Goal: Task Accomplishment & Management: Manage account settings

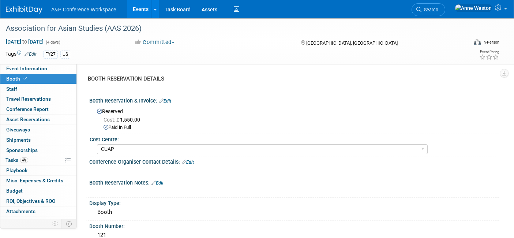
select select "CUAP"
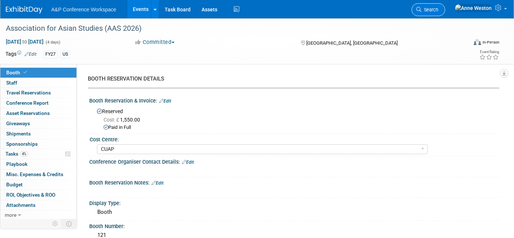
click at [438, 10] on span "Search" at bounding box center [429, 9] width 17 height 5
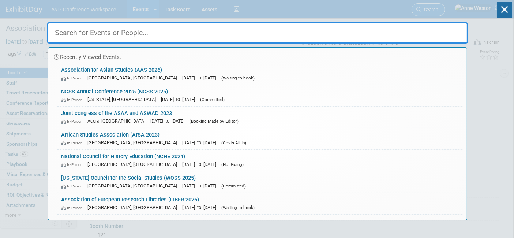
type input "z"
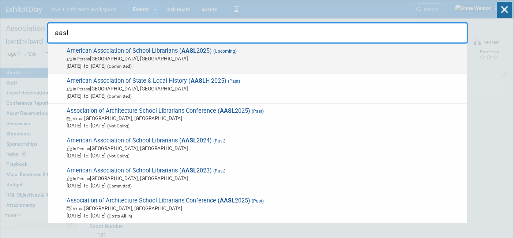
type input "aasl"
click at [76, 52] on span "American Association of School Librarians ( AASL 2025) (Upcoming) In-Person St.…" at bounding box center [263, 58] width 399 height 22
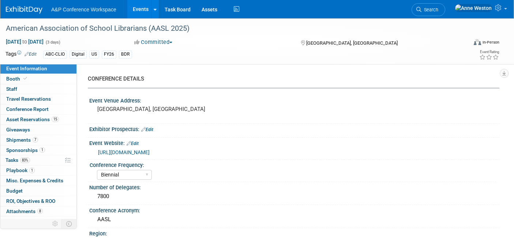
select select "Biennial"
select select "Level 1"
select select "In-Person Booth"
select select "Schools"
select select "Bloomsbury Digital Resources"
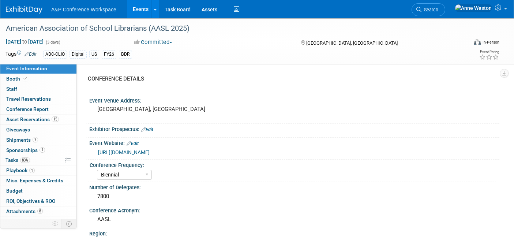
select select "[PERSON_NAME]"
select select "BDR Product Awareness and Trial Generation​"
click at [23, 158] on span "83%" at bounding box center [25, 159] width 10 height 5
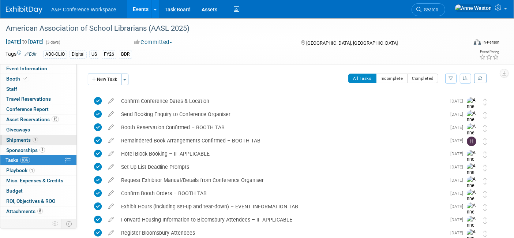
click at [22, 139] on span "Shipments 7" at bounding box center [22, 140] width 32 height 6
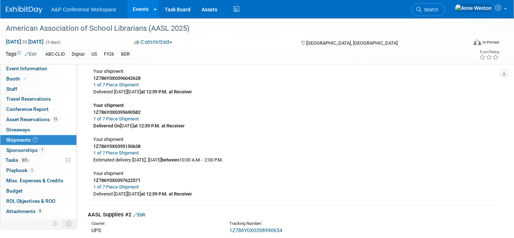
scroll to position [609, 0]
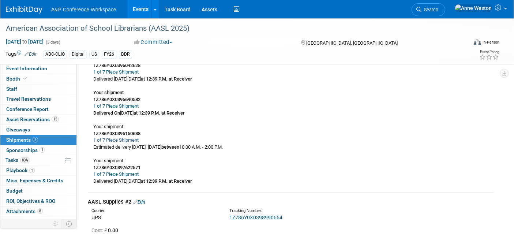
click at [123, 139] on link "1 of 7 Piece Shipment" at bounding box center [115, 139] width 45 height 5
click at [148, 139] on div "Your shipment 1Z786Y0X0398166590 1 of 7 Piece Shipment Delivered On Tuesday, Se…" at bounding box center [291, 68] width 406 height 232
drag, startPoint x: 143, startPoint y: 132, endPoint x: 91, endPoint y: 133, distance: 51.6
click at [91, 133] on div "Your shipment 1Z786Y0X0398166590 1 of 7 Piece Shipment Delivered On Tuesday, Se…" at bounding box center [291, 68] width 406 height 232
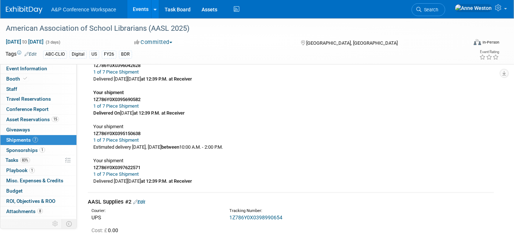
drag, startPoint x: 110, startPoint y: 128, endPoint x: 286, endPoint y: 126, distance: 175.8
click at [286, 126] on div "Your shipment 1Z786Y0X0398166590 1 of 7 Piece Shipment Delivered On Tuesday, Se…" at bounding box center [291, 68] width 406 height 232
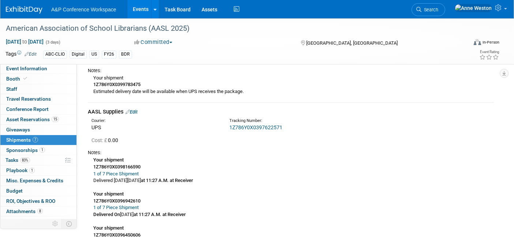
scroll to position [406, 0]
click at [247, 124] on link "1Z786Y0X0397622571" at bounding box center [255, 127] width 53 height 6
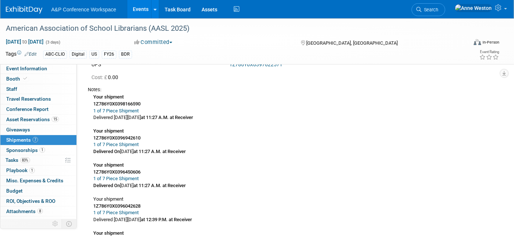
scroll to position [447, 0]
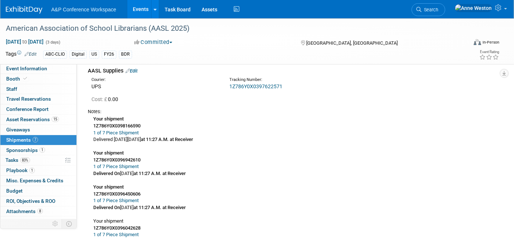
click at [133, 70] on link "Edit" at bounding box center [131, 70] width 12 height 5
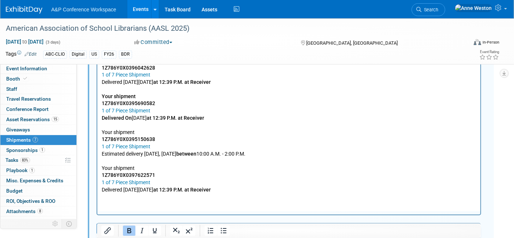
scroll to position [831, 0]
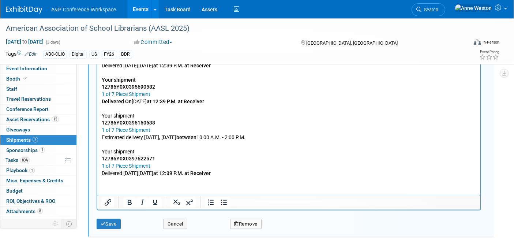
drag, startPoint x: 276, startPoint y: 135, endPoint x: 186, endPoint y: 63, distance: 115.1
click at [97, 136] on html "Your shipment 1Z786Y0X0398166590 1 of 7 Piece Shipment Delivered On Tuesday, Se…" at bounding box center [288, 53] width 383 height 246
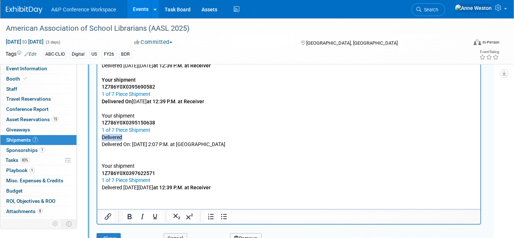
drag, startPoint x: 126, startPoint y: 138, endPoint x: 100, endPoint y: 139, distance: 26.3
click at [100, 139] on html "Your shipment 1Z786Y0X0398166590 1 of 7 Piece Shipment Delivered On Tuesday, Se…" at bounding box center [288, 60] width 383 height 261
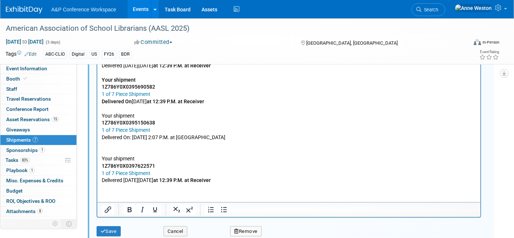
drag, startPoint x: 207, startPoint y: 138, endPoint x: 89, endPoint y: 141, distance: 118.5
click at [97, 141] on html "Your shipment 1Z786Y0X0398166590 1 of 7 Piece Shipment Delivered On Tuesday, Se…" at bounding box center [288, 57] width 383 height 254
click at [126, 206] on icon "Bold" at bounding box center [129, 209] width 9 height 9
click at [111, 151] on p "Your shipment 1Z786Y0X0397622571 1 of 7 Piece Shipment Delivered On Wednesday, …" at bounding box center [288, 162] width 374 height 43
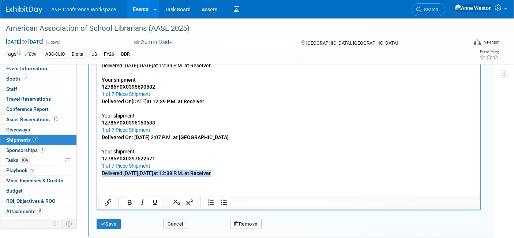
drag, startPoint x: 254, startPoint y: 172, endPoint x: 89, endPoint y: 171, distance: 165.6
click at [97, 171] on html "Your shipment 1Z786Y0X0398166590 1 of 7 Piece Shipment Delivered On Tuesday, Se…" at bounding box center [288, 53] width 383 height 246
click at [130, 200] on icon "Bold" at bounding box center [130, 202] width 4 height 5
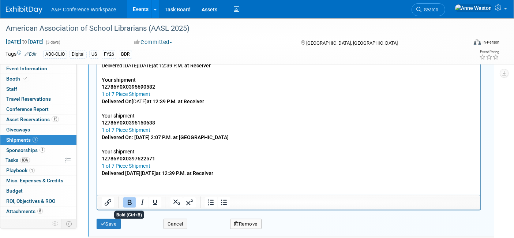
click at [169, 160] on p "Your shipment 1Z786Y0X0397622571 1 of 7 Piece Shipment Delivered On Wednesday, …" at bounding box center [288, 159] width 374 height 36
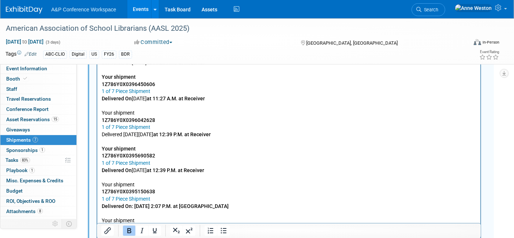
scroll to position [750, 0]
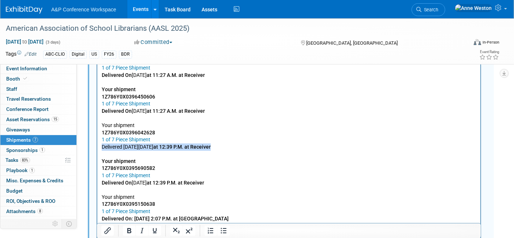
drag, startPoint x: 256, startPoint y: 144, endPoint x: 99, endPoint y: 145, distance: 156.8
click at [99, 145] on html "Your shipment 1Z786Y0X0398166590 1 of 7 Piece Shipment Delivered On Tuesday, Se…" at bounding box center [288, 134] width 383 height 246
click at [129, 228] on icon "Bold" at bounding box center [129, 230] width 4 height 5
click at [175, 112] on p "Your shipment 1Z786Y0X0398166590 1 of 7 Piece Shipment Delivered On Tuesday, Se…" at bounding box center [288, 114] width 374 height 201
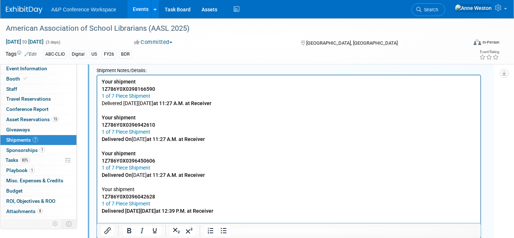
scroll to position [668, 0]
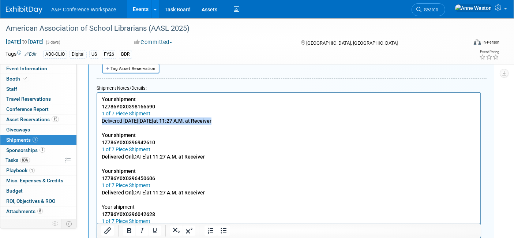
drag, startPoint x: 247, startPoint y: 119, endPoint x: 102, endPoint y: 124, distance: 145.2
click at [102, 124] on p "Your shipment 1Z786Y0X0398166590 1 of 7 Piece Shipment Delivered On Tuesday, Se…" at bounding box center [288, 195] width 374 height 201
click at [128, 229] on icon "Bold" at bounding box center [129, 230] width 9 height 9
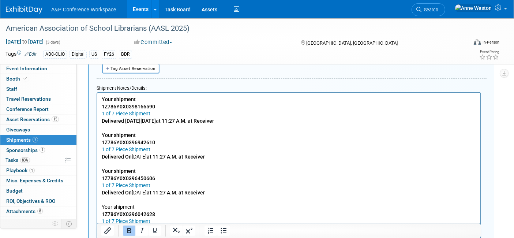
click at [168, 173] on p "Your shipment 1Z786Y0X0398166590 1 of 7 Piece Shipment Delivered On Tuesday, Se…" at bounding box center [288, 195] width 374 height 201
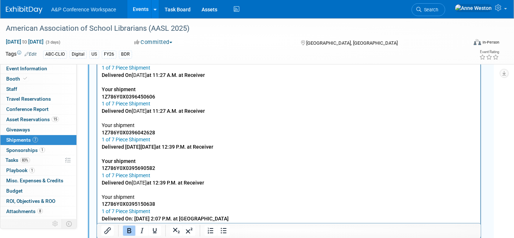
scroll to position [831, 0]
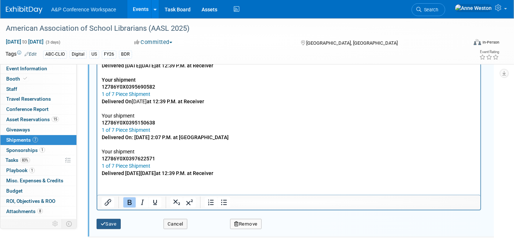
click at [111, 219] on button "Save" at bounding box center [109, 224] width 24 height 10
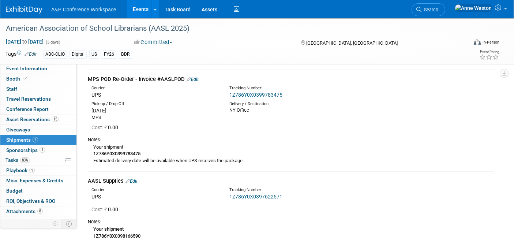
scroll to position [303, 0]
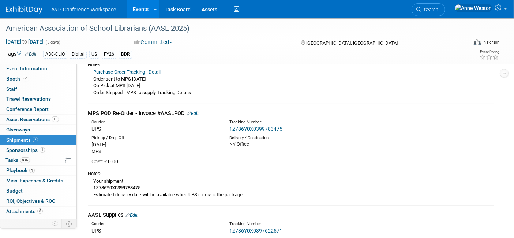
click at [239, 127] on link "1Z786Y0X0399783475" at bounding box center [255, 129] width 53 height 6
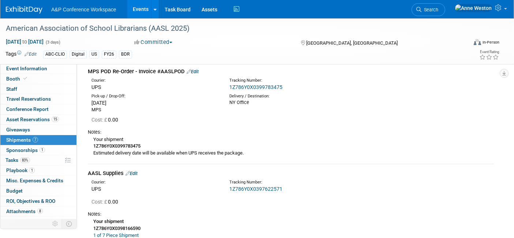
scroll to position [344, 0]
click at [196, 69] on link "Edit" at bounding box center [192, 71] width 12 height 5
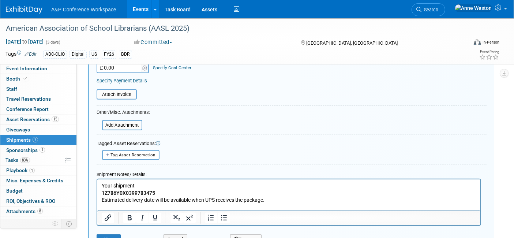
scroll to position [526, 0]
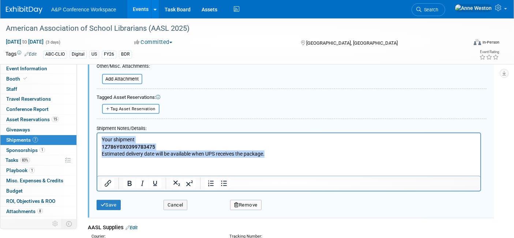
drag, startPoint x: 267, startPoint y: 152, endPoint x: 50, endPoint y: 129, distance: 218.3
click at [97, 133] on html "Your shipment 1Z786Y0X0399783475 Estimated delivery date will be available when…" at bounding box center [288, 145] width 383 height 24
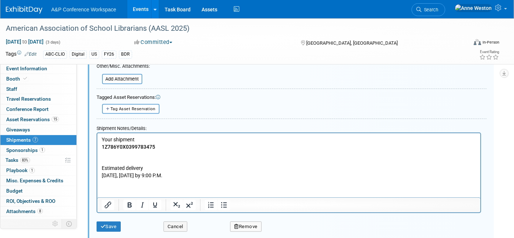
click at [125, 151] on p "Rich Text Area. Press ALT-0 for help." at bounding box center [288, 153] width 374 height 7
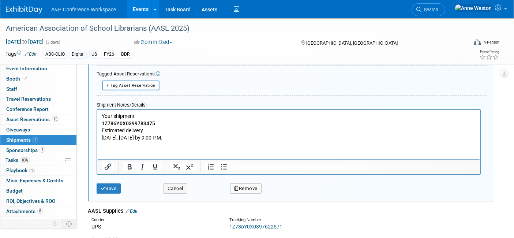
scroll to position [567, 0]
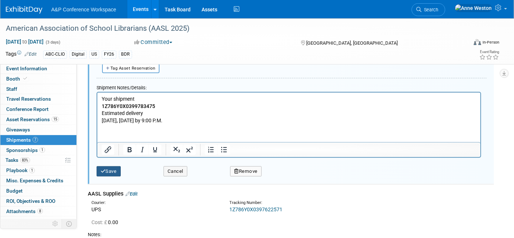
click at [114, 169] on button "Save" at bounding box center [109, 171] width 24 height 10
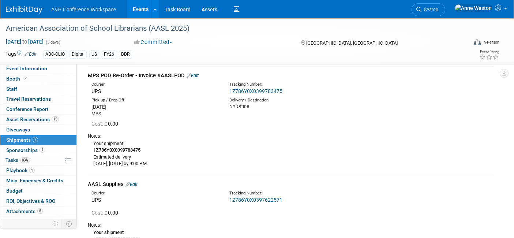
scroll to position [323, 0]
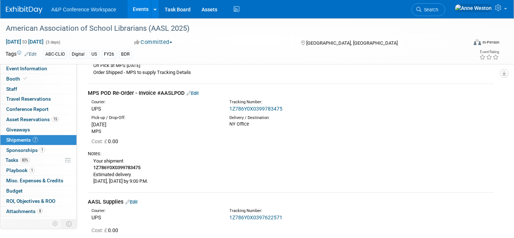
click at [198, 91] on link "Edit" at bounding box center [192, 92] width 12 height 5
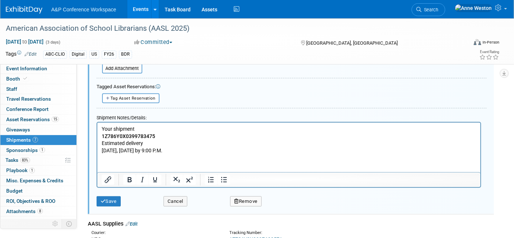
scroll to position [567, 0]
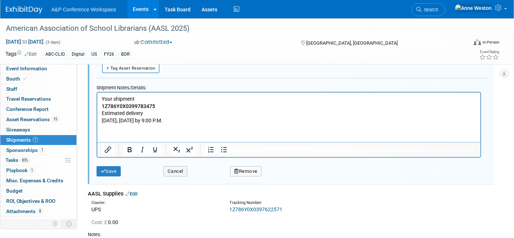
click at [238, 169] on button "Remove" at bounding box center [245, 171] width 31 height 10
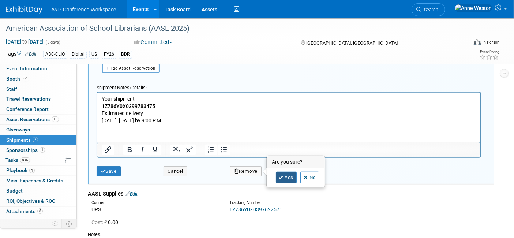
click at [276, 173] on link "Yes" at bounding box center [286, 177] width 21 height 12
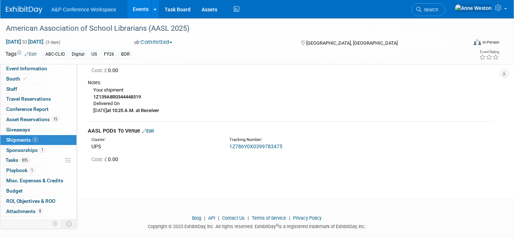
scroll to position [812, 0]
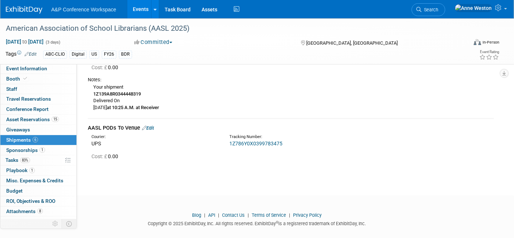
click at [249, 140] on link "1Z786Y0X0399783475" at bounding box center [255, 143] width 53 height 6
click at [150, 125] on link "Edit" at bounding box center [148, 127] width 12 height 5
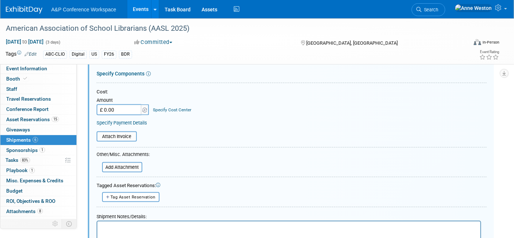
scroll to position [1050, 0]
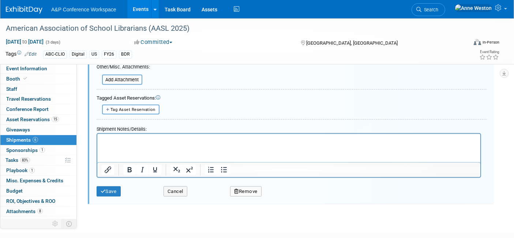
click at [116, 139] on p "Rich Text Area. Press ALT-0 for help." at bounding box center [288, 139] width 374 height 7
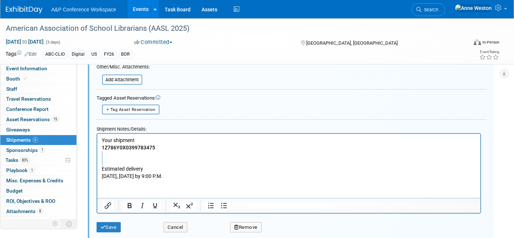
click at [107, 157] on body "Your shipment 1Z786Y0X0399783475 Estimated delivery Tomorrow, October 03 by 9:0…" at bounding box center [288, 157] width 375 height 43
click at [122, 155] on p "Rich Text Area. Press ALT-0 for help." at bounding box center [288, 154] width 374 height 7
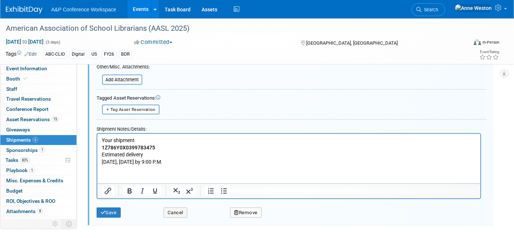
click at [108, 207] on button "Save" at bounding box center [109, 212] width 24 height 10
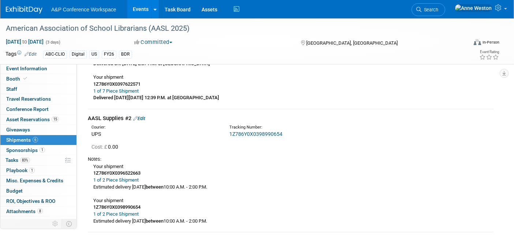
scroll to position [603, 0]
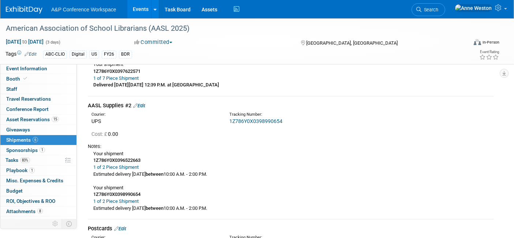
click at [255, 118] on link "1Z786Y0X0398990654" at bounding box center [255, 121] width 53 height 6
click at [142, 103] on link "Edit" at bounding box center [139, 105] width 12 height 5
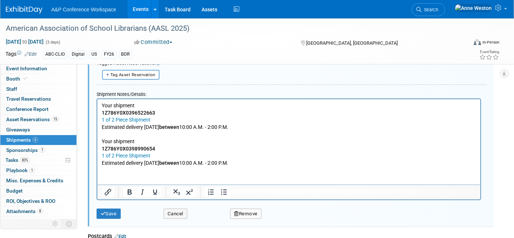
scroll to position [859, 0]
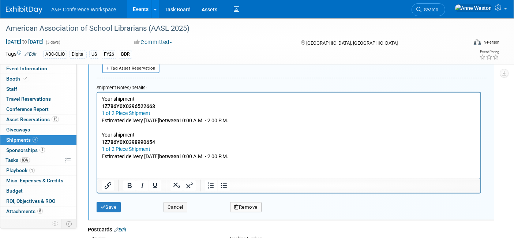
drag, startPoint x: 270, startPoint y: 122, endPoint x: 190, endPoint y: 182, distance: 100.5
click at [97, 94] on html "Your shipment 1Z786Y0X0396522663 1 of 2 Piece Shipment Estimated delivery Frida…" at bounding box center [288, 125] width 383 height 67
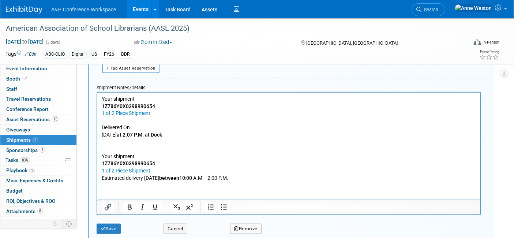
click at [106, 124] on p "Delivered On" at bounding box center [288, 127] width 374 height 7
click at [103, 125] on p "Delivered On" at bounding box center [288, 127] width 374 height 7
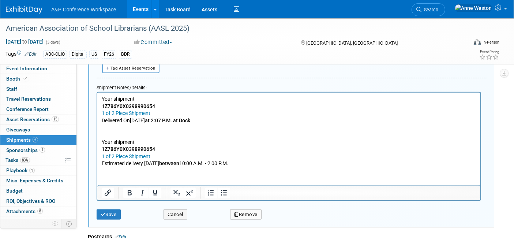
click at [111, 130] on p "Your shipment 1Z786Y0X0398990654 1 of 2 Piece Shipment Estimated delivery Frida…" at bounding box center [288, 145] width 374 height 43
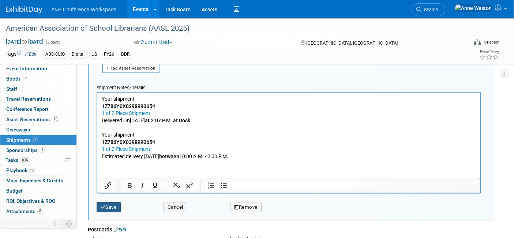
click at [104, 204] on icon "submit" at bounding box center [103, 206] width 5 height 5
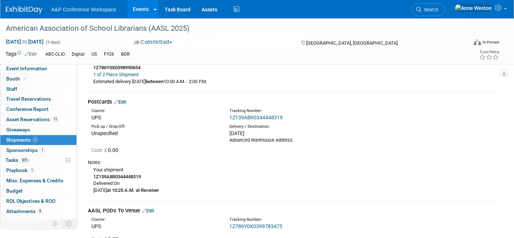
scroll to position [819, 0]
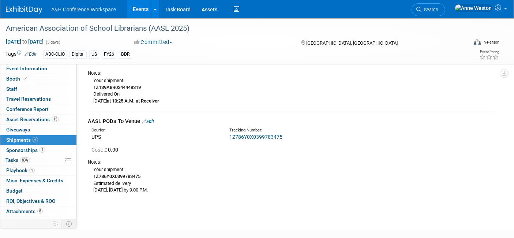
click at [249, 134] on link "1Z786Y0X0399783475" at bounding box center [255, 137] width 53 height 6
click at [252, 134] on link "1Z786Y0X0399783475" at bounding box center [255, 137] width 53 height 6
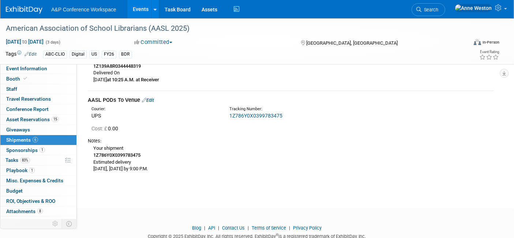
scroll to position [859, 0]
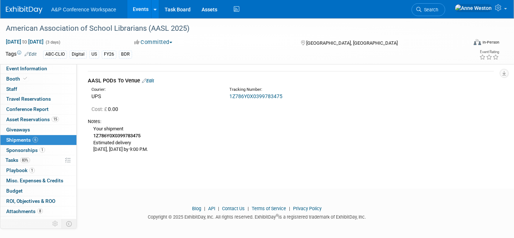
click at [246, 94] on link "1Z786Y0X0399783475" at bounding box center [255, 96] width 53 height 6
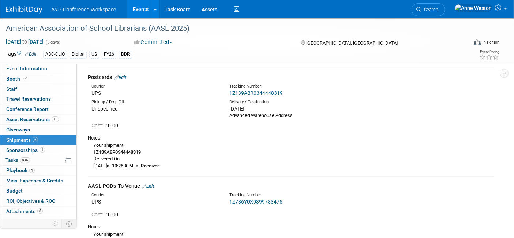
scroll to position [737, 0]
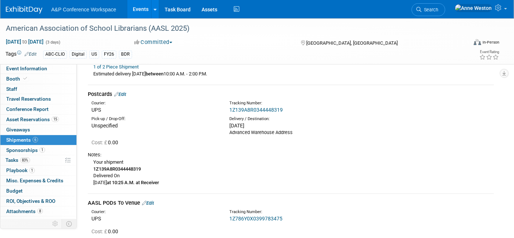
click at [124, 93] on link "Edit" at bounding box center [120, 93] width 12 height 5
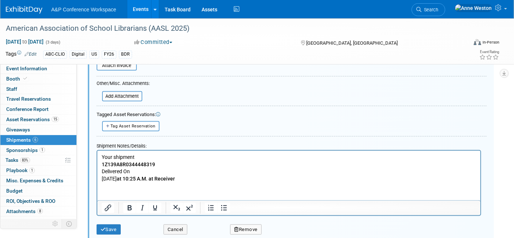
scroll to position [941, 0]
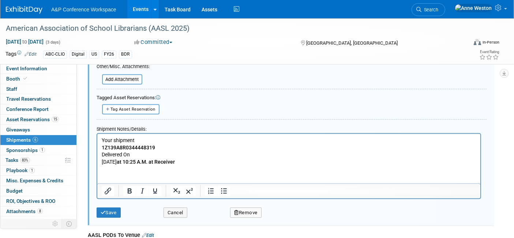
click at [101, 162] on p "Your shipment 1Z139A8R0344448319 Delivered On Monday, September 22 at 10:25 A.M…" at bounding box center [288, 150] width 374 height 29
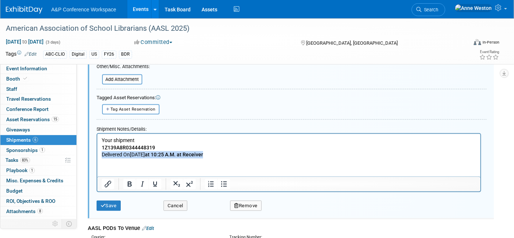
drag, startPoint x: 242, startPoint y: 152, endPoint x: 69, endPoint y: 163, distance: 172.8
click at [97, 158] on html "Your shipment 1Z139A8R0344448319 Delivered On Monday, September 22 at 10:25 A.M…" at bounding box center [288, 145] width 383 height 24
click at [129, 179] on icon "Bold" at bounding box center [129, 183] width 9 height 9
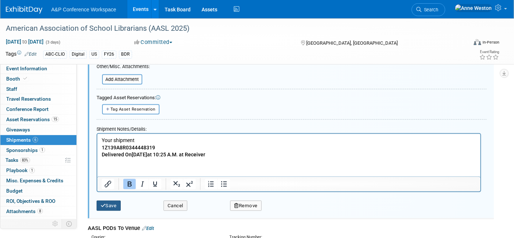
click at [105, 203] on icon "submit" at bounding box center [103, 205] width 5 height 5
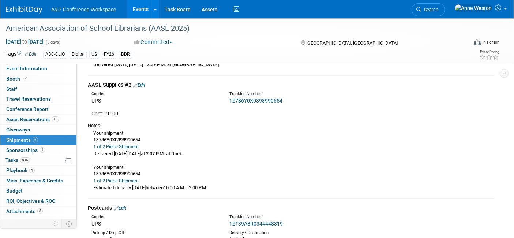
scroll to position [616, 0]
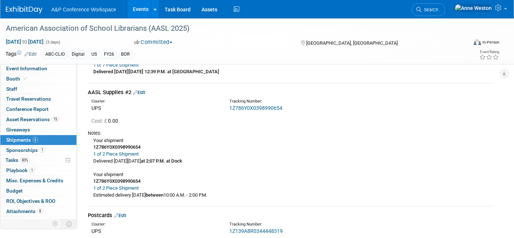
click at [249, 107] on link "1Z786Y0X0398990654" at bounding box center [255, 108] width 53 height 6
click at [144, 90] on link "Edit" at bounding box center [139, 92] width 12 height 5
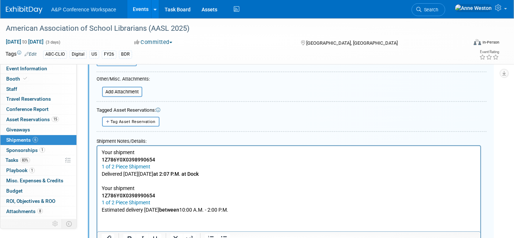
scroll to position [859, 0]
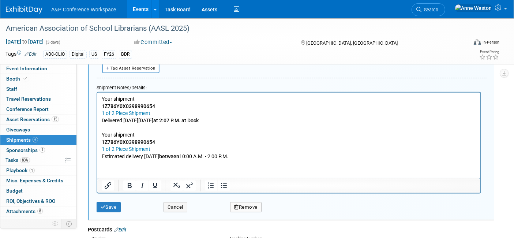
drag, startPoint x: 266, startPoint y: 154, endPoint x: 58, endPoint y: 135, distance: 208.9
click at [97, 135] on html "Your shipment 1Z786Y0X0398990654 1 of 2 Piece Shipment Delivered On Friday, Sep…" at bounding box center [288, 125] width 383 height 67
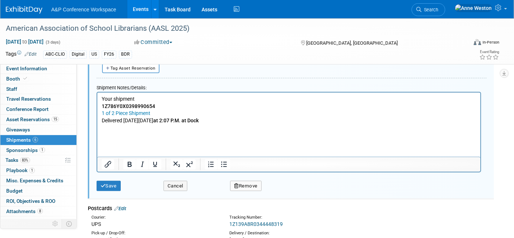
click at [113, 139] on html "Your shipment 1Z786Y0X0398990654 1 of 2 Piece Shipment Delivered On Friday, Sep…" at bounding box center [288, 115] width 383 height 46
click at [106, 185] on button "Save" at bounding box center [109, 186] width 24 height 10
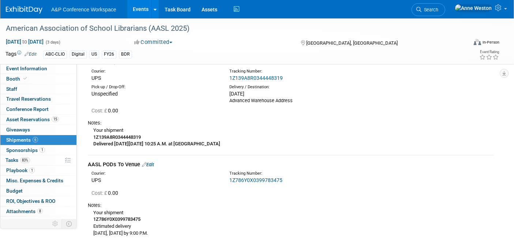
scroll to position [778, 0]
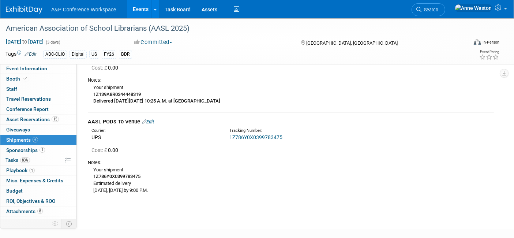
click at [148, 121] on link "Edit" at bounding box center [148, 121] width 12 height 5
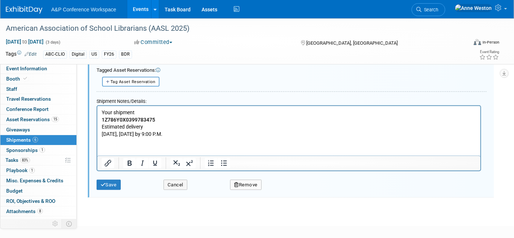
scroll to position [1072, 0]
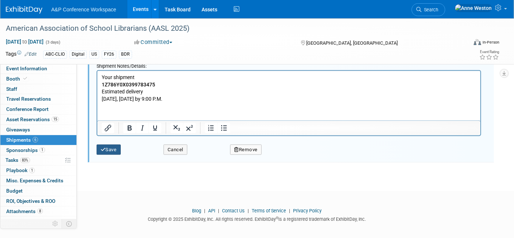
click at [109, 147] on button "Save" at bounding box center [109, 149] width 24 height 10
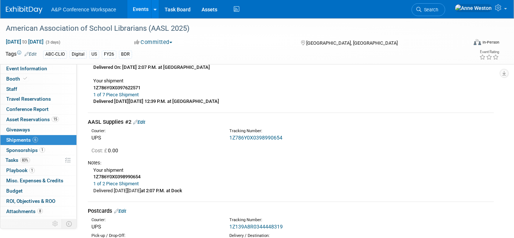
scroll to position [562, 0]
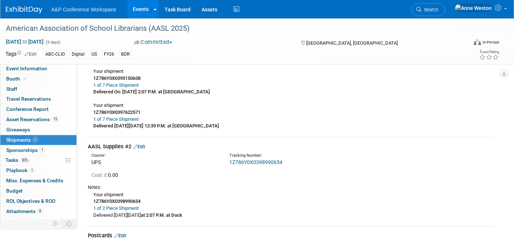
click at [247, 159] on link "1Z786Y0X0398990654" at bounding box center [255, 162] width 53 height 6
click at [144, 144] on link "Edit" at bounding box center [139, 146] width 12 height 5
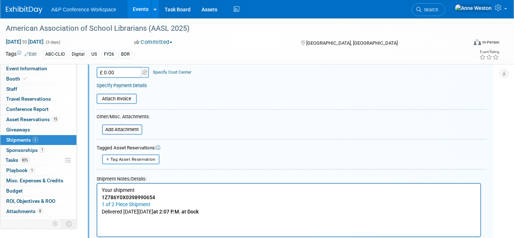
scroll to position [778, 0]
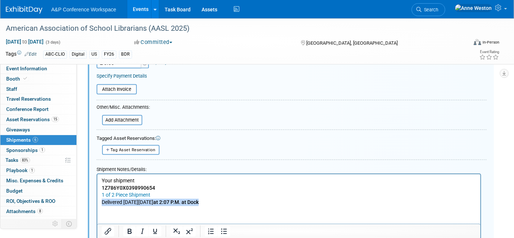
drag, startPoint x: 227, startPoint y: 201, endPoint x: 97, endPoint y: 206, distance: 130.2
click at [97, 205] on html "Your shipment 1Z786Y0X0398990654 1 of 2 Piece Shipment Delivered On Friday, Sep…" at bounding box center [288, 189] width 383 height 31
click at [128, 228] on icon "Bold" at bounding box center [130, 230] width 4 height 5
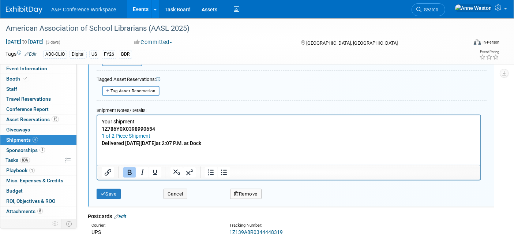
scroll to position [859, 0]
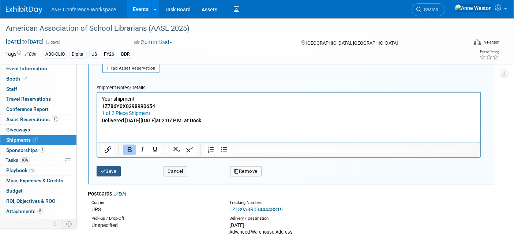
click at [108, 167] on button "Save" at bounding box center [109, 171] width 24 height 10
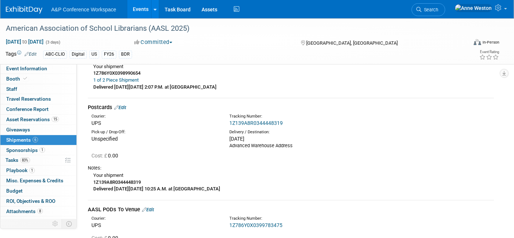
scroll to position [650, 0]
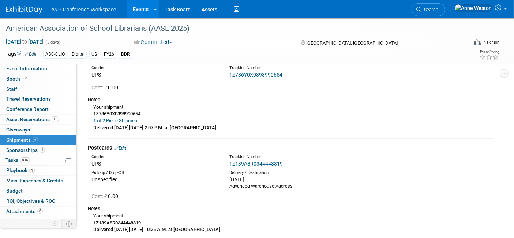
click at [124, 145] on link "Edit" at bounding box center [120, 147] width 12 height 5
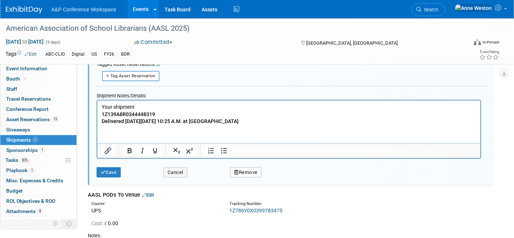
scroll to position [948, 0]
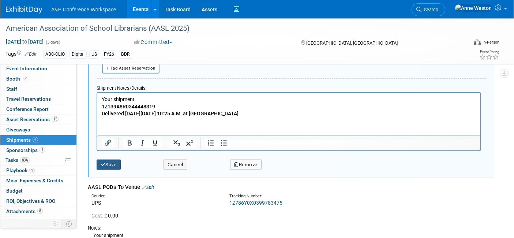
type input "Postcards - to Venue"
click at [107, 159] on button "Save" at bounding box center [109, 164] width 24 height 10
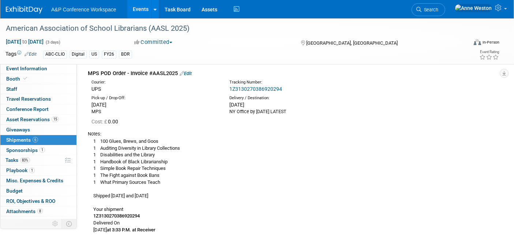
scroll to position [0, 0]
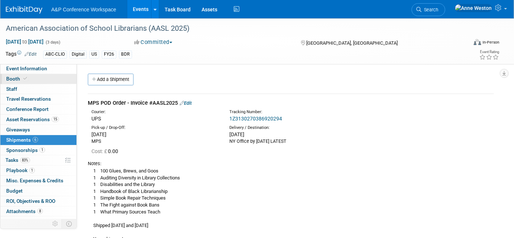
click at [30, 78] on link "Booth" at bounding box center [38, 79] width 76 height 10
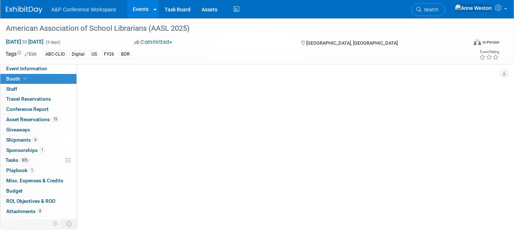
select select "CLDC - Digital/BDR"
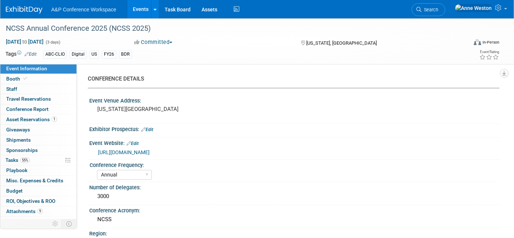
select select "Annual"
select select "Level 1"
select select "In-Person Booth"
select select "Schools"
select select "Bloomsbury Digital Resources"
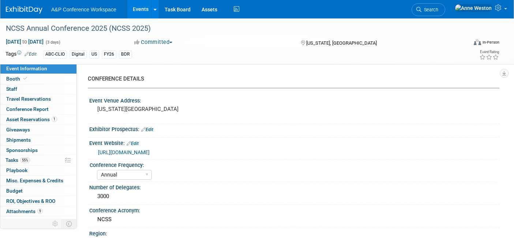
select select "[PERSON_NAME]"
select select "Brand/Subject Presence​"
click at [438, 11] on span "Search" at bounding box center [429, 9] width 17 height 5
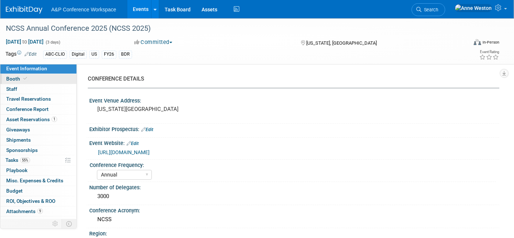
click at [9, 79] on span "Booth" at bounding box center [17, 79] width 22 height 6
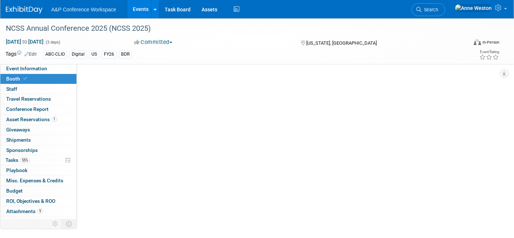
select select "CLDC - Digital/BDR"
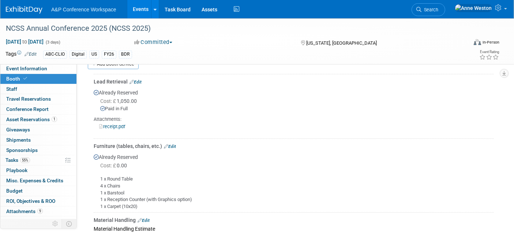
scroll to position [406, 0]
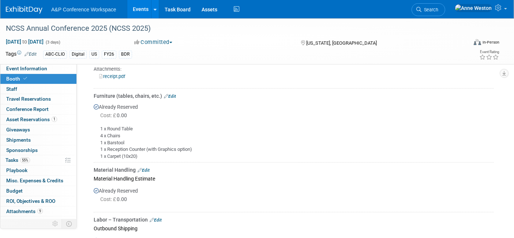
click at [172, 94] on link "Edit" at bounding box center [170, 96] width 12 height 5
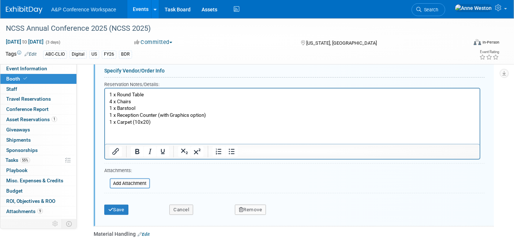
scroll to position [612, 0]
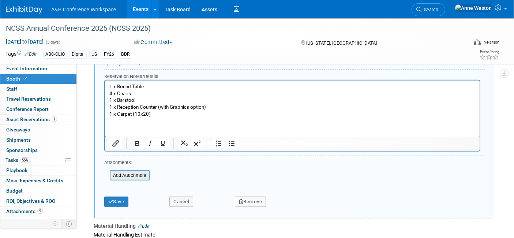
click at [124, 171] on input "file" at bounding box center [105, 175] width 87 height 9
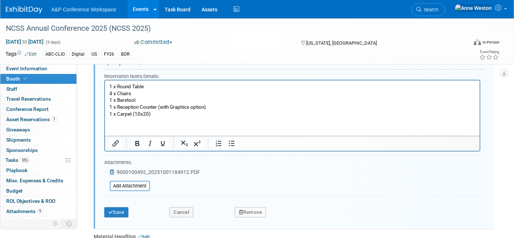
click at [119, 202] on div "Save" at bounding box center [131, 209] width 65 height 15
click at [119, 207] on button "Save" at bounding box center [116, 212] width 24 height 10
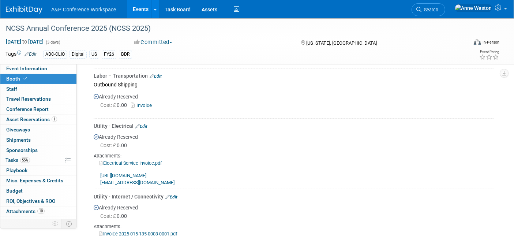
scroll to position [449, 0]
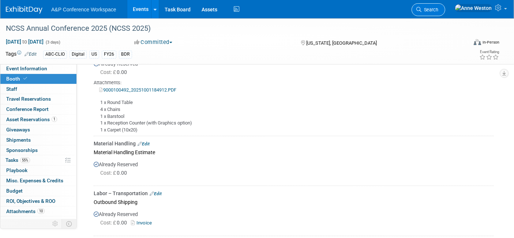
click at [438, 10] on span "Search" at bounding box center [429, 9] width 17 height 5
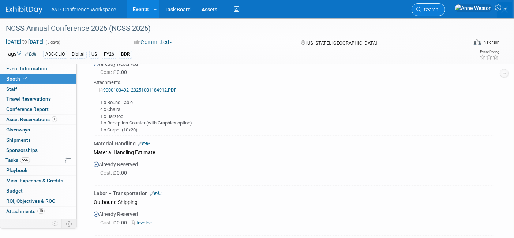
scroll to position [0, 0]
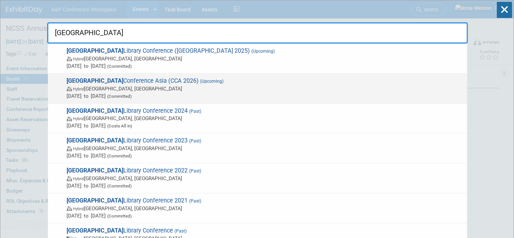
type input "charleston"
click at [129, 82] on span "Charleston Conference Asia (CCA 2026) (Upcoming) Hybrid Krung Thep Maha Nakhon,…" at bounding box center [263, 88] width 399 height 22
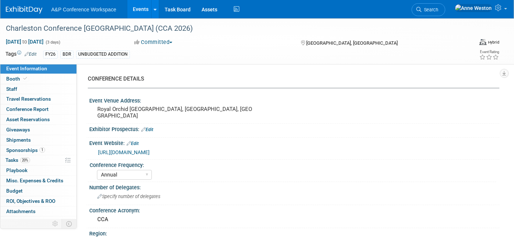
select select "Annual"
select select "Level 1"
select select "In-Person Booth"
select select "Libraries"
select select "Bloomsbury Digital Resources"
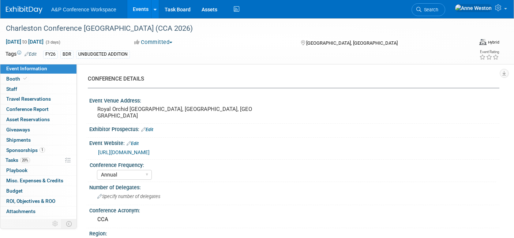
select select "[PERSON_NAME]"
select select "Brand/Subject Presence​"
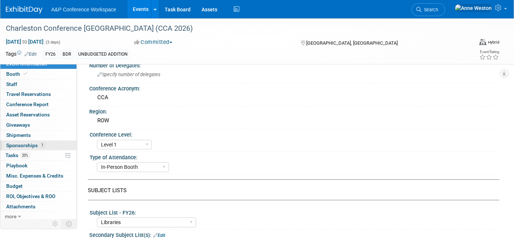
scroll to position [6, 0]
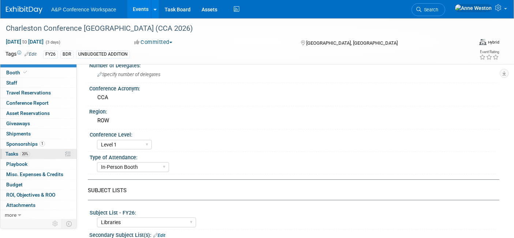
click at [23, 154] on span "20%" at bounding box center [25, 153] width 10 height 5
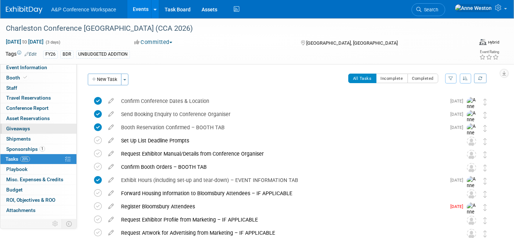
scroll to position [0, 0]
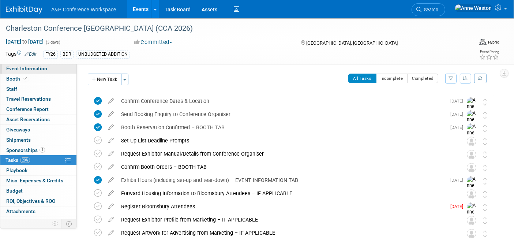
click at [44, 64] on link "Event Information" at bounding box center [38, 69] width 76 height 10
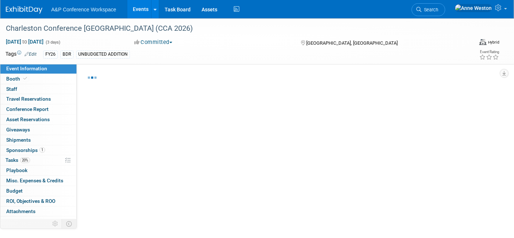
select select "Annual"
select select "Level 1"
select select "In-Person Booth"
select select "Libraries"
select select "Bloomsbury Digital Resources"
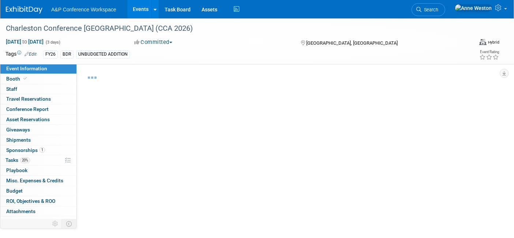
select select "[PERSON_NAME]"
select select "Brand/Subject Presence​"
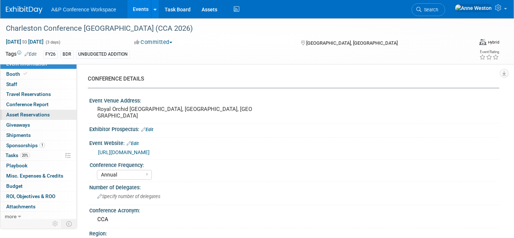
scroll to position [6, 0]
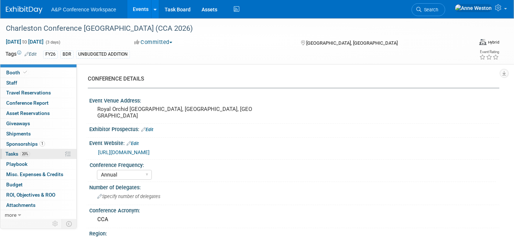
click at [29, 152] on span "20%" at bounding box center [25, 153] width 10 height 5
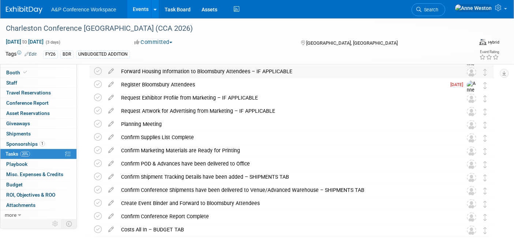
scroll to position [0, 0]
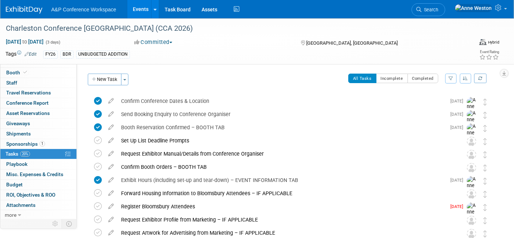
click at [438, 9] on span "Search" at bounding box center [429, 9] width 17 height 5
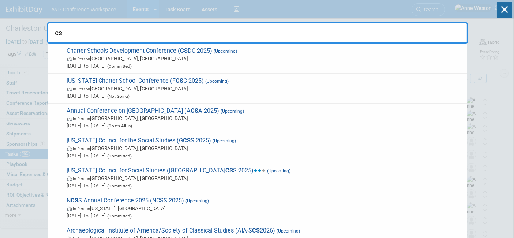
type input "c"
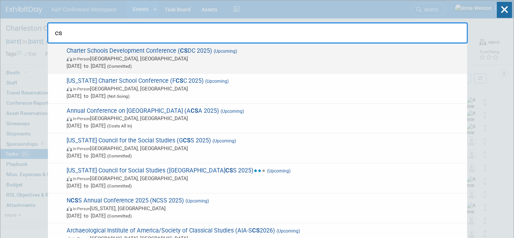
type input "cs"
click at [105, 55] on span "In-Person Palm Springs, CA" at bounding box center [265, 58] width 397 height 7
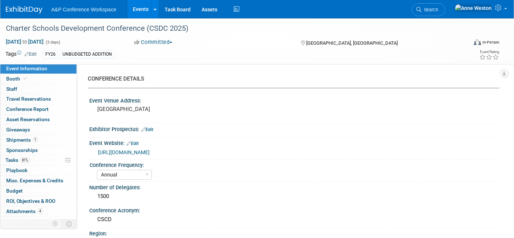
select select "Annual"
select select "Level 2"
select select "In-Person Booth"
select select "Schools"
select select "Bloomsbury Digital Resources"
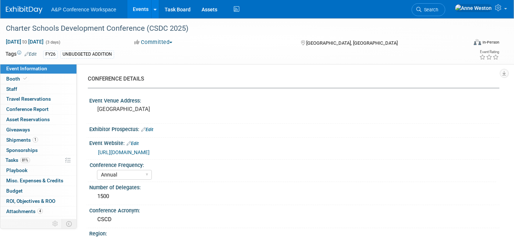
select select "[PERSON_NAME]"
select select "BDR Product Awareness and Trial Generation​"
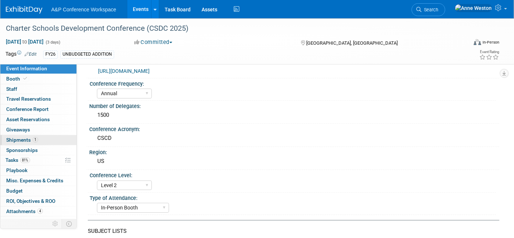
click at [34, 141] on span "1" at bounding box center [35, 139] width 5 height 5
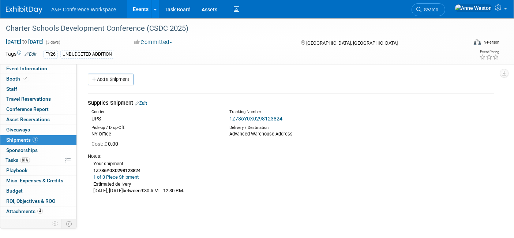
click at [249, 118] on link "1Z786Y0X0298123824" at bounding box center [255, 119] width 53 height 6
click at [145, 103] on link "Edit" at bounding box center [141, 102] width 12 height 5
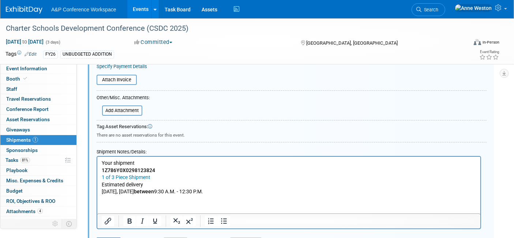
scroll to position [213, 0]
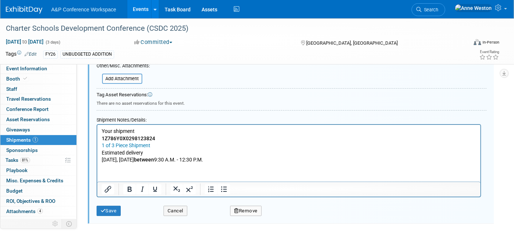
drag, startPoint x: 227, startPoint y: 159, endPoint x: 175, endPoint y: 246, distance: 101.8
click at [97, 125] on html "Your shipment 1Z786Y0X0298123824 1 of 3 Piece Shipment Estimated delivery Tomor…" at bounding box center [288, 144] width 383 height 39
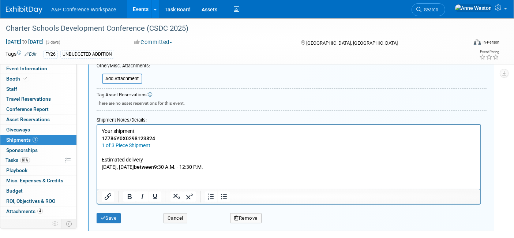
click at [152, 152] on p "Rich Text Area. Press ALT-0 for help." at bounding box center [288, 152] width 374 height 7
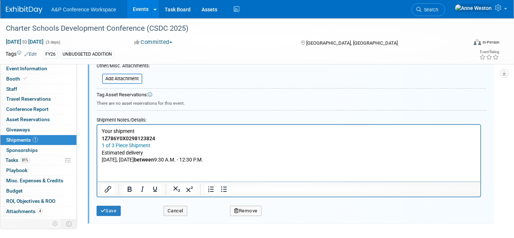
click at [226, 156] on p "Today, October 02 between 9:30 A.M. - 12:30 P.M." at bounding box center [288, 159] width 374 height 7
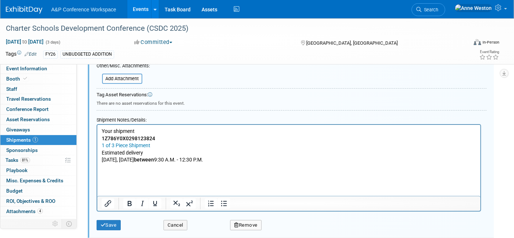
drag, startPoint x: 145, startPoint y: 178, endPoint x: 124, endPoint y: 180, distance: 21.0
drag, startPoint x: 124, startPoint y: 180, endPoint x: 120, endPoint y: 174, distance: 7.6
click at [119, 174] on p "Rich Text Area. Press ALT-0 for help." at bounding box center [288, 174] width 374 height 7
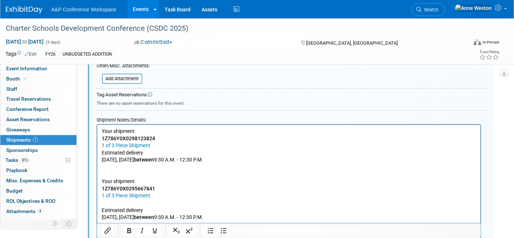
click at [112, 171] on p "Rich Text Area. Press ALT-0 for help." at bounding box center [288, 174] width 374 height 7
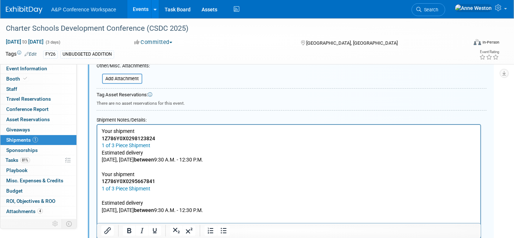
click at [110, 194] on p "Rich Text Area. Press ALT-0 for help." at bounding box center [288, 195] width 374 height 7
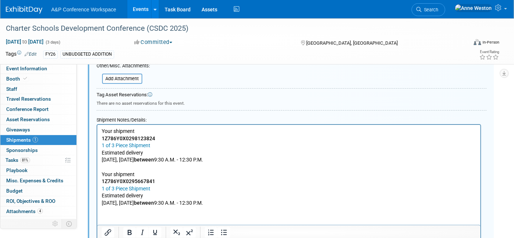
drag, startPoint x: 219, startPoint y: 200, endPoint x: 225, endPoint y: 201, distance: 6.3
click at [220, 200] on p "Today, October 02 between 9:30 A.M. - 12:30 P.M." at bounding box center [288, 202] width 374 height 7
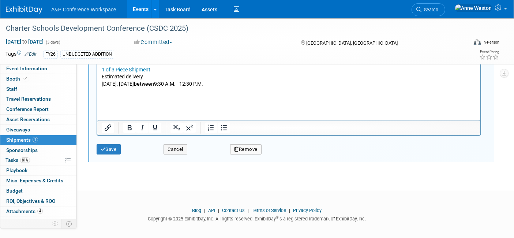
scroll to position [333, 0]
drag, startPoint x: 146, startPoint y: 105, endPoint x: 112, endPoint y: 102, distance: 34.1
click at [112, 101] on html "Your shipment 1Z786Y0X0298123824 1 of 3 Piece Shipment Estimated delivery Today…" at bounding box center [288, 53] width 383 height 96
drag, startPoint x: 113, startPoint y: 102, endPoint x: 107, endPoint y: 109, distance: 9.7
click at [107, 101] on html "Your shipment 1Z786Y0X0298123824 1 of 3 Piece Shipment Estimated delivery Today…" at bounding box center [288, 53] width 383 height 96
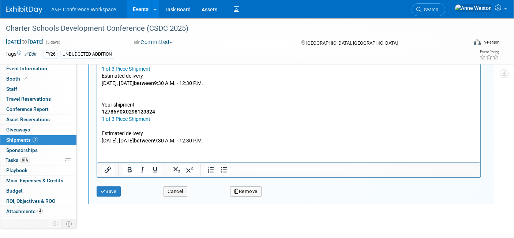
click at [116, 97] on p "Rich Text Area. Press ALT-0 for help." at bounding box center [288, 97] width 374 height 7
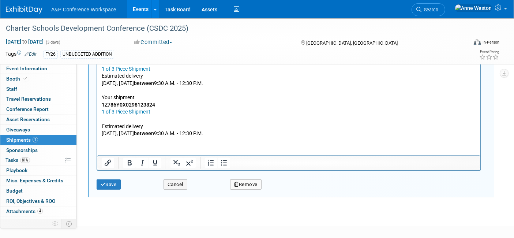
click at [113, 120] on p "Rich Text Area. Press ALT-0 for help." at bounding box center [288, 119] width 374 height 7
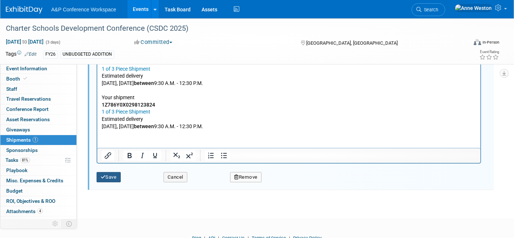
click at [112, 172] on button "Save" at bounding box center [109, 177] width 24 height 10
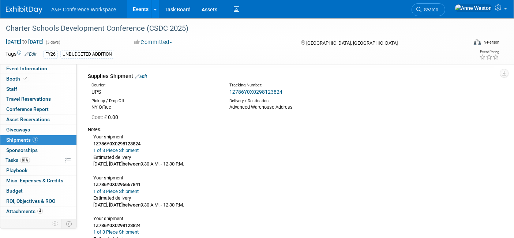
scroll to position [0, 0]
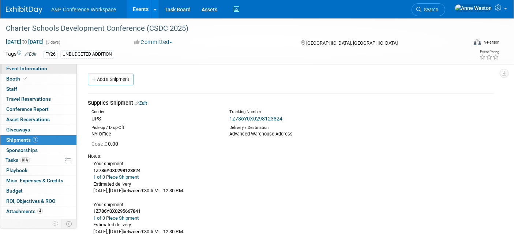
click at [33, 69] on span "Event Information" at bounding box center [26, 68] width 41 height 6
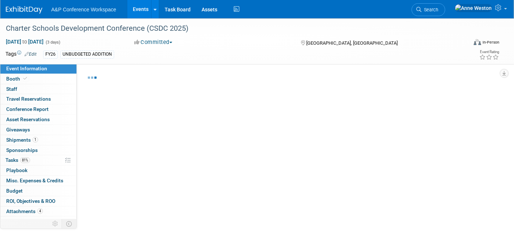
select select "Annual"
select select "Level 2"
select select "In-Person Booth"
select select "Schools"
select select "Bloomsbury Digital Resources"
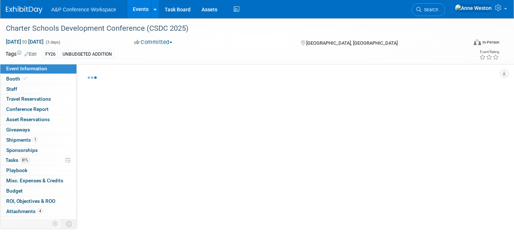
select select "[PERSON_NAME]"
select select "BDR Product Awareness and Trial Generation​"
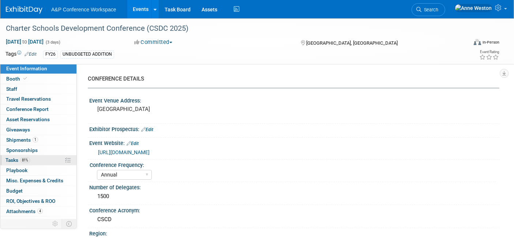
click at [28, 160] on span "81%" at bounding box center [25, 159] width 10 height 5
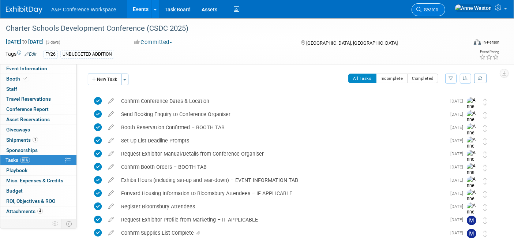
click at [445, 5] on link "Search" at bounding box center [428, 9] width 34 height 13
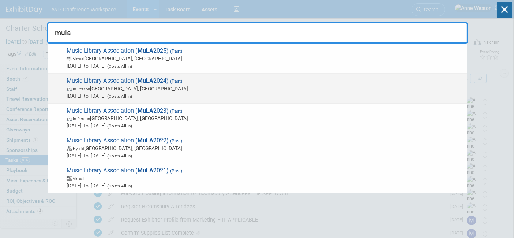
type input "mula"
click at [95, 84] on span "Music Library Association ( MuLA 2024) (Past) In-Person Cincinnati, OH Feb 28, …" at bounding box center [263, 88] width 399 height 22
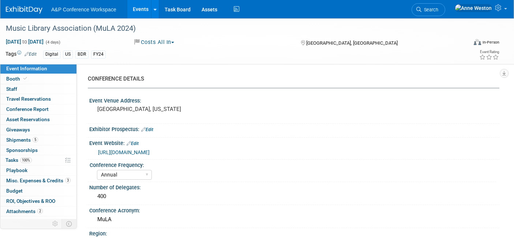
select select "Annual"
select select "Level 2"
select select "In-Person Booth"
select select "[PERSON_NAME]"
click at [56, 77] on link "Booth" at bounding box center [38, 79] width 76 height 10
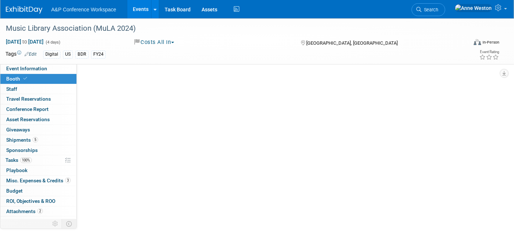
select select "DIGI"
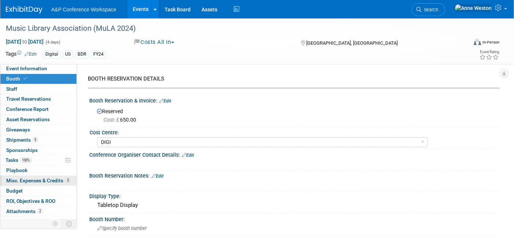
click at [53, 181] on span "Misc. Expenses & Credits 3" at bounding box center [38, 180] width 64 height 6
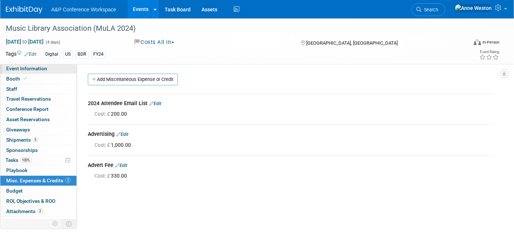
click at [41, 69] on span "Event Information" at bounding box center [26, 68] width 41 height 6
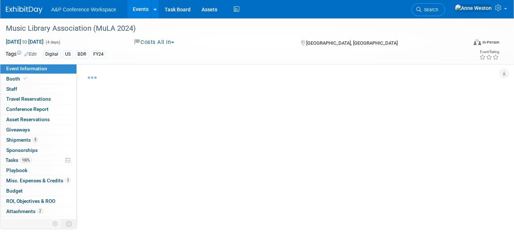
select select "Annual"
select select "Level 2"
select select "In-Person Booth"
select select "[PERSON_NAME]"
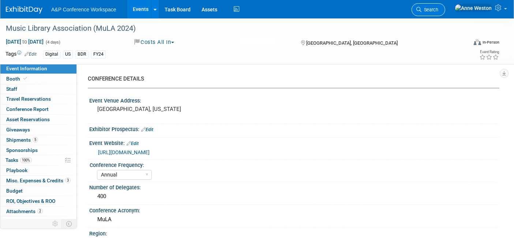
click at [438, 8] on span "Search" at bounding box center [429, 9] width 17 height 5
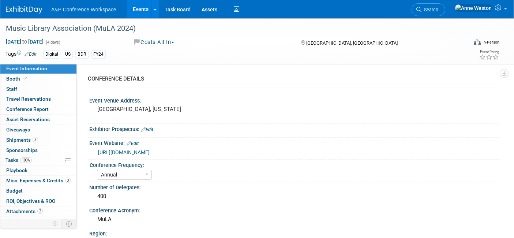
click at [445, 5] on link "Search" at bounding box center [428, 9] width 34 height 13
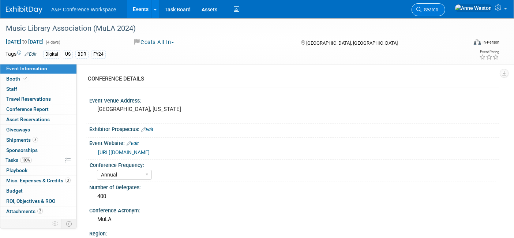
click at [438, 7] on span "Search" at bounding box center [429, 9] width 17 height 5
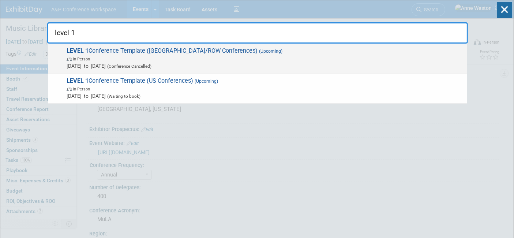
type input "level 1"
click at [142, 51] on span "LEVEL 1 Conference Template (UK/ROW Conferences) (Upcoming) In-Person [DATE] to…" at bounding box center [263, 58] width 399 height 22
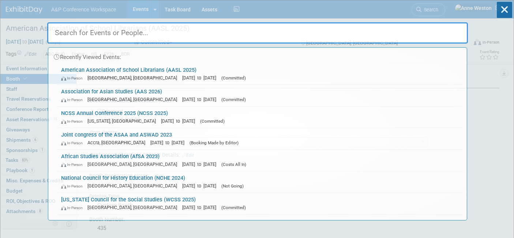
select select "CLDC - Digital/BDR"
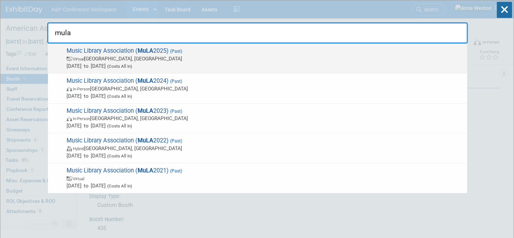
type input "mula"
click at [139, 52] on strong "MuLA" at bounding box center [145, 50] width 16 height 7
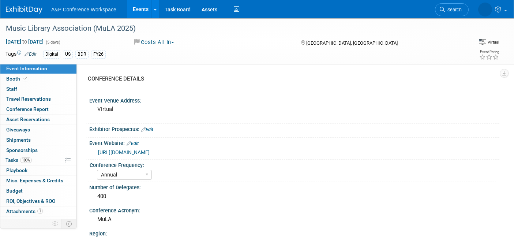
select select "Annual"
select select "Level 2"
select select "Virtual Booth"
select select "Libraries"
select select "Bloomsbury Digital Resources"
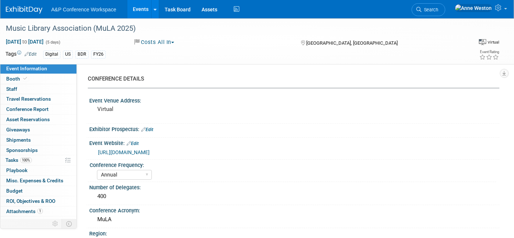
select select "[PERSON_NAME]"
select select "BDR Product Awareness and Trial Generation​"
click at [151, 27] on div "Music Library Association (MuLA 2025)" at bounding box center [230, 28] width 454 height 13
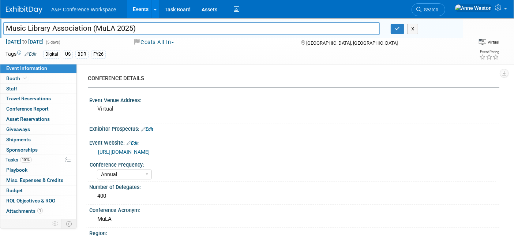
drag, startPoint x: 151, startPoint y: 27, endPoint x: 0, endPoint y: 26, distance: 150.6
click at [0, 26] on div "Music Library Association (MuLA 2025)" at bounding box center [191, 29] width 387 height 11
click at [397, 29] on icon "button" at bounding box center [396, 28] width 5 height 5
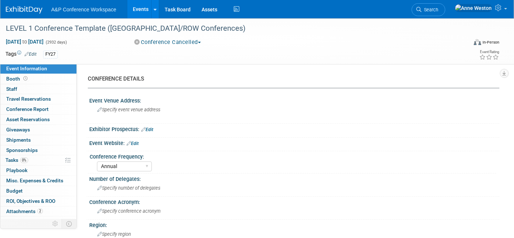
select select "Annual"
select select "Level 1"
select select "In-Person Booth"
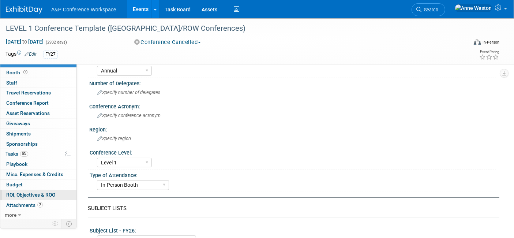
scroll to position [122, 0]
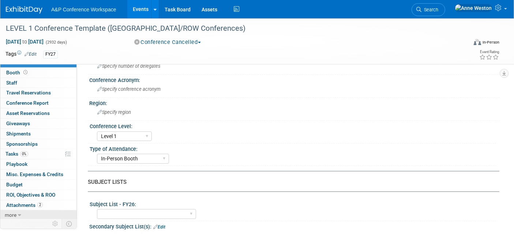
click at [23, 213] on link "more" at bounding box center [38, 215] width 76 height 10
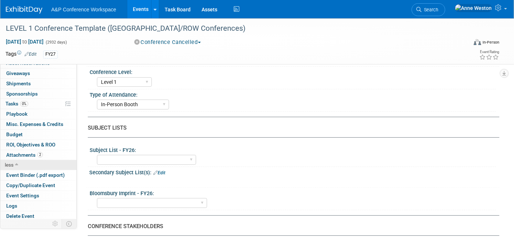
scroll to position [203, 0]
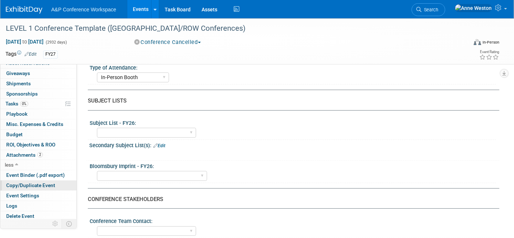
click at [29, 183] on span "Copy/Duplicate Event" at bounding box center [30, 185] width 49 height 6
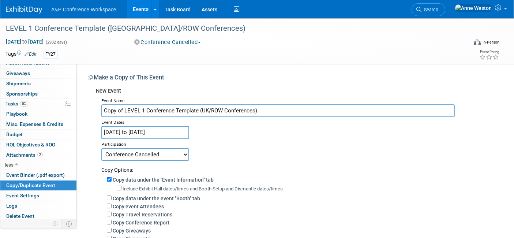
drag, startPoint x: 262, startPoint y: 112, endPoint x: 95, endPoint y: 113, distance: 167.1
click at [95, 113] on div "New Event Event Name Copy of LEVEL 1 Conference Template (UK/ROW Conferences) E…" at bounding box center [291, 211] width 406 height 255
paste input "Music Library Association (MuLA 2025)"
type input "Music Library Association (MuLA 2025)"
click at [110, 130] on input "[DATE] to [DATE]" at bounding box center [145, 132] width 88 height 13
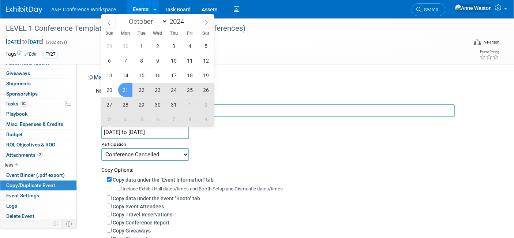
click at [203, 23] on span at bounding box center [206, 22] width 13 height 12
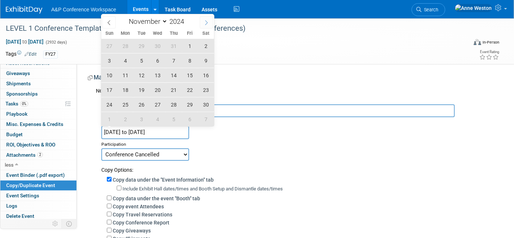
click at [203, 23] on span at bounding box center [206, 22] width 13 height 12
select select "11"
click at [203, 23] on span at bounding box center [206, 22] width 13 height 12
type input "2025"
click at [203, 23] on span at bounding box center [206, 22] width 13 height 12
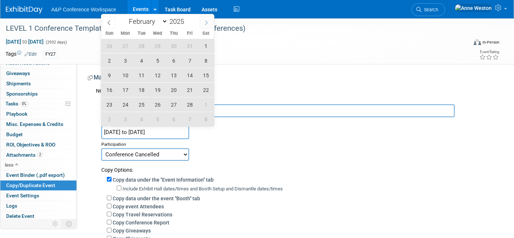
click at [203, 23] on span at bounding box center [206, 22] width 13 height 12
click at [107, 24] on icon at bounding box center [108, 22] width 5 height 5
select select "1"
click at [140, 103] on span "25" at bounding box center [141, 104] width 14 height 14
type input "[DATE]"
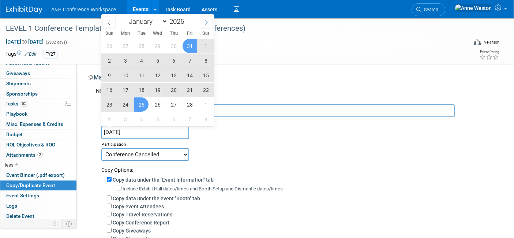
click at [207, 21] on icon at bounding box center [206, 22] width 5 height 5
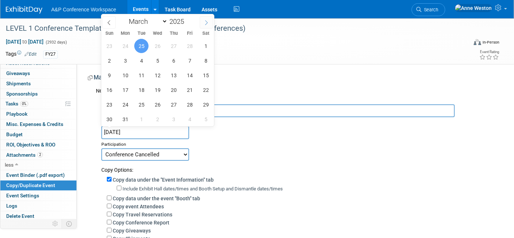
click at [206, 21] on icon at bounding box center [206, 22] width 5 height 5
click at [205, 21] on icon at bounding box center [206, 22] width 5 height 5
click at [205, 22] on icon at bounding box center [206, 22] width 5 height 5
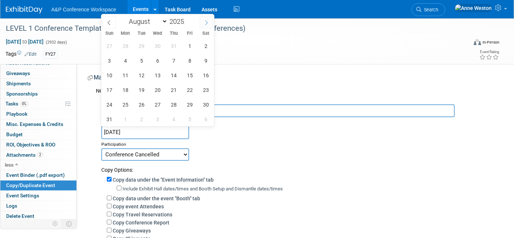
click at [205, 22] on icon at bounding box center [206, 22] width 5 height 5
click at [204, 22] on icon at bounding box center [206, 22] width 5 height 5
select select "11"
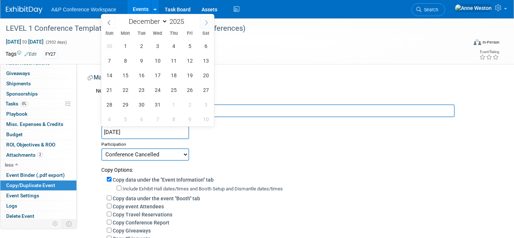
click at [204, 22] on icon at bounding box center [206, 22] width 5 height 5
type input "2026"
click at [203, 23] on span at bounding box center [206, 22] width 13 height 12
select select "1"
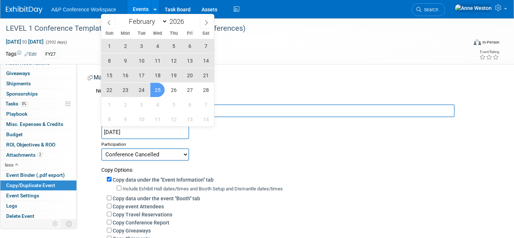
click at [153, 91] on span "25" at bounding box center [157, 90] width 14 height 14
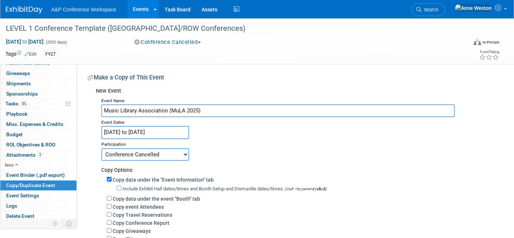
click at [117, 134] on input "[DATE] to [DATE]" at bounding box center [145, 132] width 88 height 13
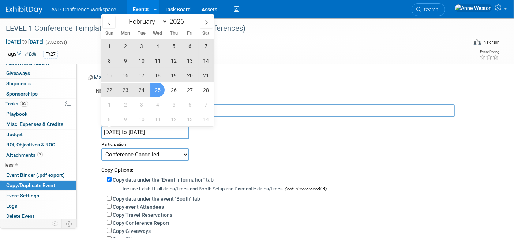
click at [159, 88] on span "25" at bounding box center [157, 90] width 14 height 14
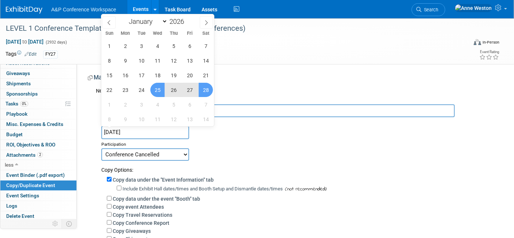
click at [201, 88] on span "28" at bounding box center [205, 90] width 14 height 14
type input "[DATE] to [DATE]"
click at [294, 136] on div "Event Name Music Library Association (MuLA 2025) Event Dates [DATE] to [DATE] D…" at bounding box center [295, 217] width 398 height 245
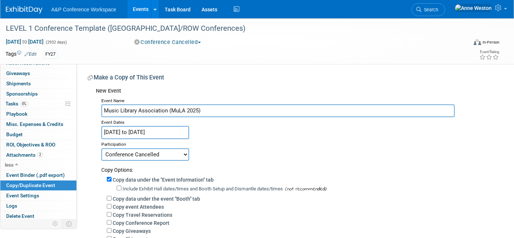
click at [131, 155] on select "Committed Considering Not Going Conference Cancelled Conference Postponed Waiti…" at bounding box center [145, 154] width 88 height 12
select select "103"
click at [101, 148] on select "Committed Considering Not Going Conference Cancelled Conference Postponed Waiti…" at bounding box center [145, 154] width 88 height 12
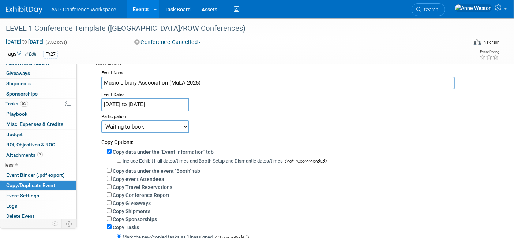
scroll to position [81, 0]
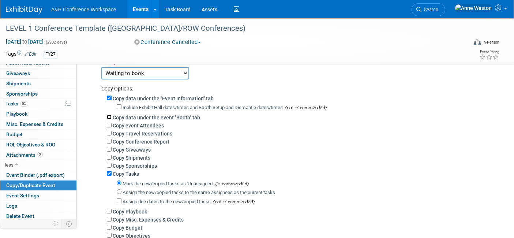
click at [108, 116] on input "Copy data under the event "Booth" tab" at bounding box center [109, 116] width 5 height 5
checkbox input "true"
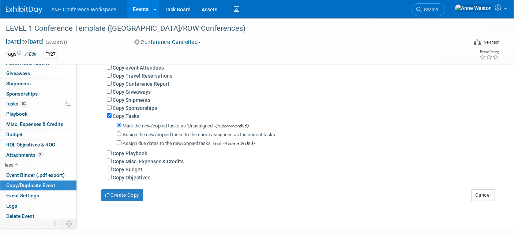
scroll to position [162, 0]
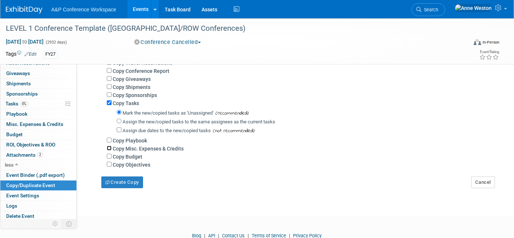
click at [108, 145] on input "Copy Misc. Expenses & Credits" at bounding box center [109, 147] width 5 height 5
checkbox input "true"
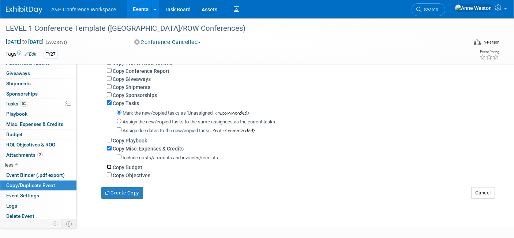
click at [109, 166] on input "Copy Budget" at bounding box center [109, 166] width 5 height 5
checkbox input "true"
click at [120, 189] on button "Create Copy" at bounding box center [122, 193] width 42 height 12
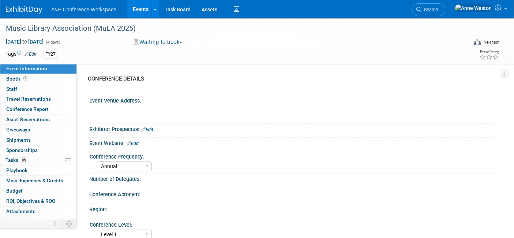
select select "Annual"
select select "Level 1"
select select "In-Person Booth"
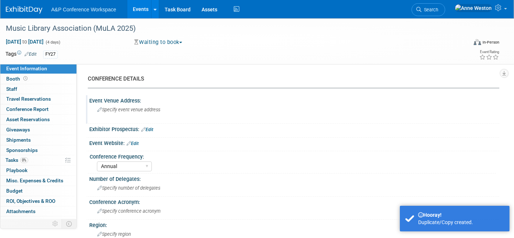
click at [104, 110] on span "Specify event venue address" at bounding box center [128, 109] width 63 height 5
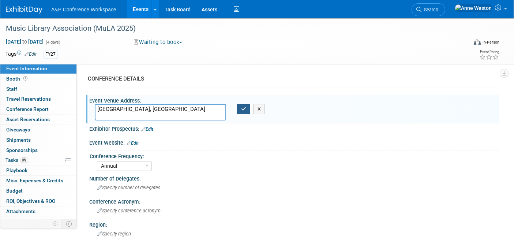
type textarea "[GEOGRAPHIC_DATA], [GEOGRAPHIC_DATA]"
click at [242, 106] on icon "button" at bounding box center [243, 108] width 5 height 5
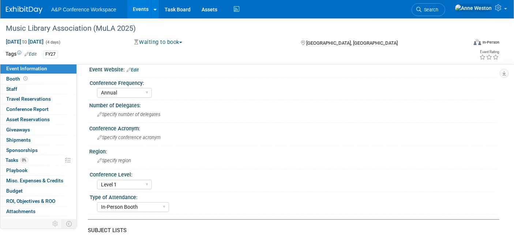
scroll to position [81, 0]
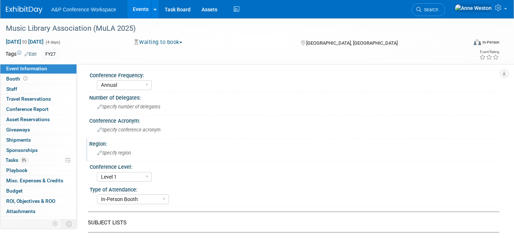
click at [122, 150] on span "Specify region" at bounding box center [114, 152] width 34 height 5
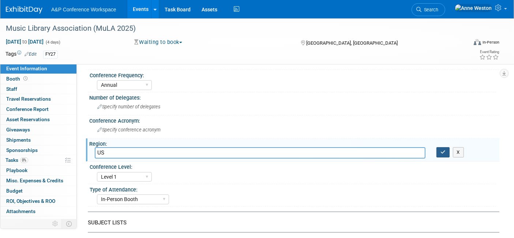
type input "US"
click at [443, 150] on icon "button" at bounding box center [442, 152] width 5 height 5
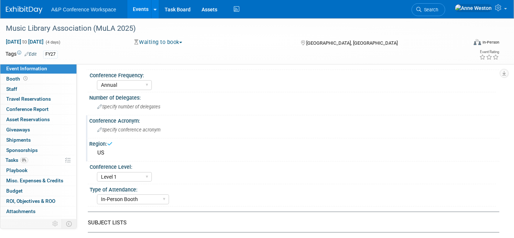
click at [118, 127] on span "Specify conference acronym" at bounding box center [128, 129] width 63 height 5
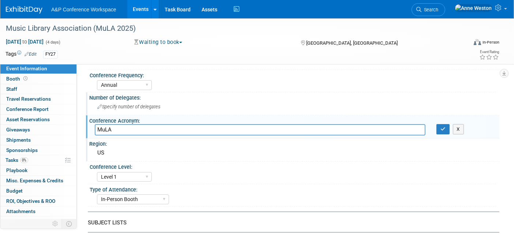
type input "MuLA"
click at [111, 107] on span "Specify number of delegates" at bounding box center [128, 106] width 63 height 5
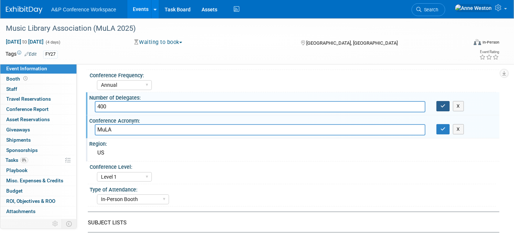
type input "400"
click at [440, 105] on icon "button" at bounding box center [442, 105] width 5 height 5
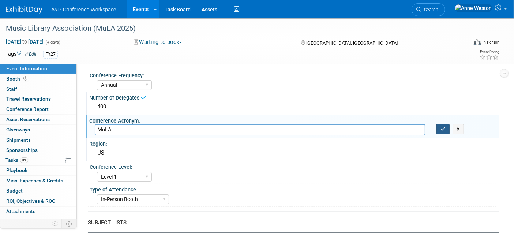
click at [442, 126] on icon "button" at bounding box center [442, 128] width 5 height 5
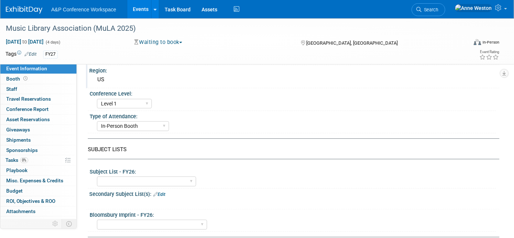
scroll to position [162, 0]
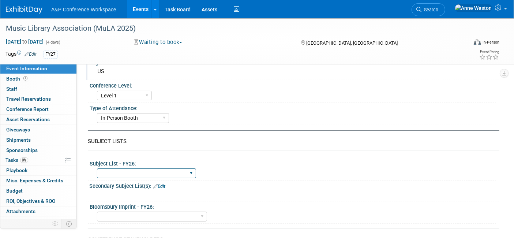
click at [158, 171] on select "ABC-CLIO Reference African Studies Anthropology Archaeology Architecture Archiv…" at bounding box center [146, 173] width 99 height 10
select select "Libraries"
click at [97, 168] on select "ABC-CLIO Reference African Studies Anthropology Archaeology Architecture Archiv…" at bounding box center [146, 173] width 99 height 10
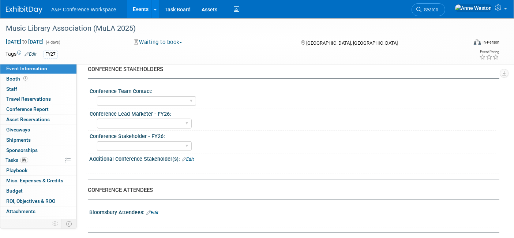
scroll to position [325, 0]
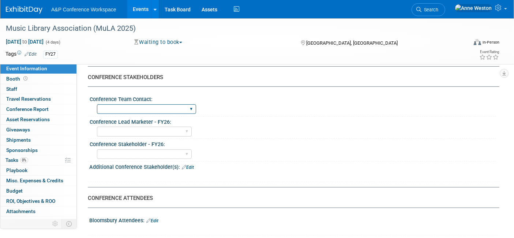
click at [146, 104] on select "[PERSON_NAME] [PERSON_NAME] [PERSON_NAME] [PERSON_NAME] & [PERSON_NAME] [PERSON…" at bounding box center [146, 109] width 99 height 10
select select "[PERSON_NAME]"
click at [97, 104] on select "[PERSON_NAME] [PERSON_NAME] [PERSON_NAME] [PERSON_NAME] & [PERSON_NAME] [PERSON…" at bounding box center [146, 109] width 99 height 10
click at [139, 126] on select "[PERSON_NAME] [PERSON_NAME] [PERSON_NAME] [PERSON_NAME] [PERSON_NAME] [PERSON_N…" at bounding box center [144, 131] width 95 height 10
select select "[PERSON_NAME]"
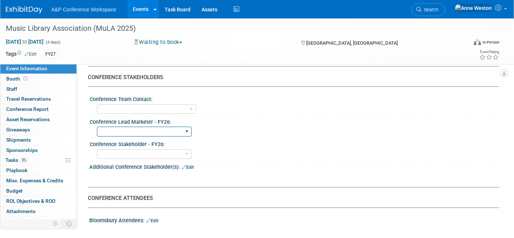
click at [97, 126] on select "[PERSON_NAME] [PERSON_NAME] [PERSON_NAME] [PERSON_NAME] [PERSON_NAME] [PERSON_N…" at bounding box center [144, 131] width 95 height 10
click at [139, 149] on select "[PERSON_NAME] [PERSON_NAME] [PERSON_NAME] [PERSON_NAME] [PERSON_NAME] [PERSON_N…" at bounding box center [144, 154] width 95 height 10
click at [237, 120] on div "Conference Lead Marketer - FY26:" at bounding box center [293, 120] width 406 height 9
click at [192, 164] on link "Edit" at bounding box center [188, 166] width 12 height 5
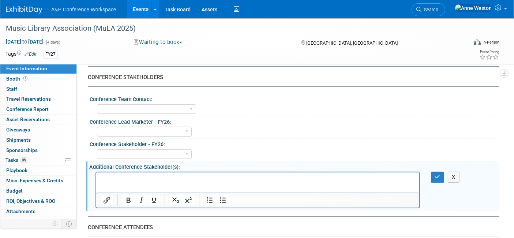
scroll to position [0, 0]
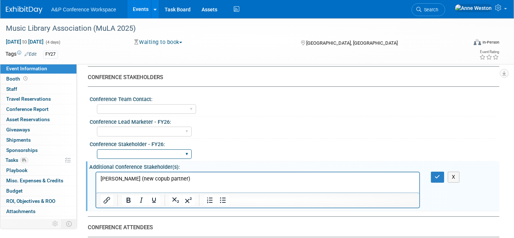
click at [144, 149] on select "[PERSON_NAME] [PERSON_NAME] [PERSON_NAME] [PERSON_NAME] [PERSON_NAME] [PERSON_N…" at bounding box center [144, 154] width 95 height 10
click at [231, 126] on div "[PERSON_NAME] [PERSON_NAME] [PERSON_NAME] [PERSON_NAME] [PERSON_NAME] [PERSON_N…" at bounding box center [296, 131] width 399 height 12
click at [435, 174] on icon "button" at bounding box center [437, 176] width 5 height 5
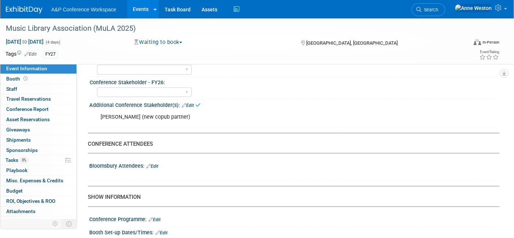
scroll to position [406, 0]
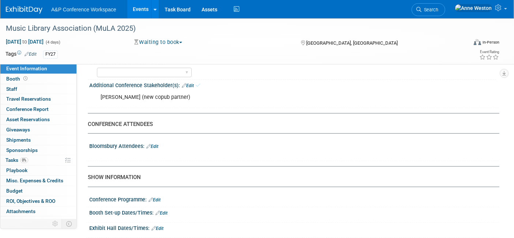
click at [155, 144] on link "Edit" at bounding box center [152, 146] width 12 height 5
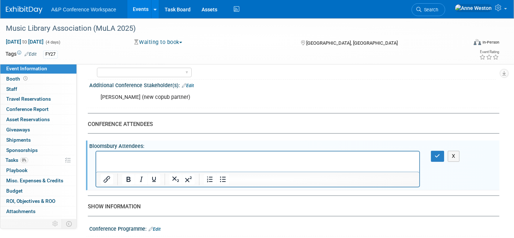
scroll to position [0, 0]
click at [429, 153] on div "X" at bounding box center [441, 156] width 33 height 11
click at [435, 151] on button "button" at bounding box center [438, 156] width 14 height 11
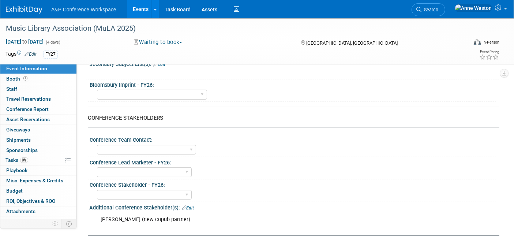
scroll to position [243, 0]
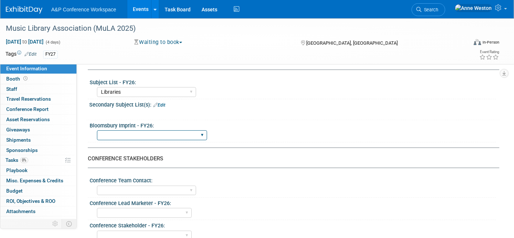
click at [136, 131] on select "Backbeat Bloomsbury Bloomsbury Academic Bloomsbury Digital Resources Bloomsbury…" at bounding box center [152, 135] width 110 height 10
select select "Bloomsbury Digital Resources"
click at [97, 130] on select "Backbeat Bloomsbury Bloomsbury Academic Bloomsbury Digital Resources Bloomsbury…" at bounding box center [152, 135] width 110 height 10
click at [262, 122] on div "Bloomsbury Imprint - FY26:" at bounding box center [293, 124] width 406 height 9
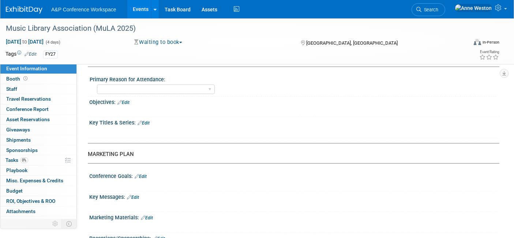
scroll to position [650, 0]
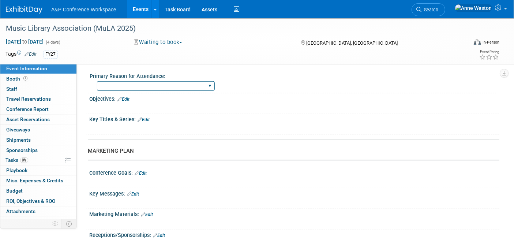
click at [168, 82] on select "BDR Product Awareness and Trial Generation​ Brand/Subject Presence​ Competitor …" at bounding box center [156, 86] width 118 height 10
select select "BDR Product Awareness and Trial Generation​"
click at [97, 81] on select "BDR Product Awareness and Trial Generation​ Brand/Subject Presence​ Competitor …" at bounding box center [156, 86] width 118 height 10
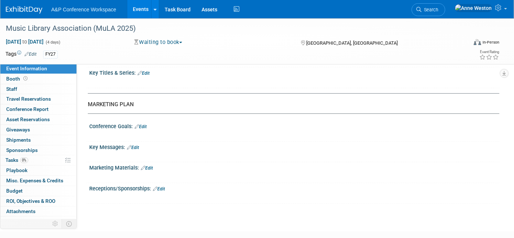
scroll to position [612, 0]
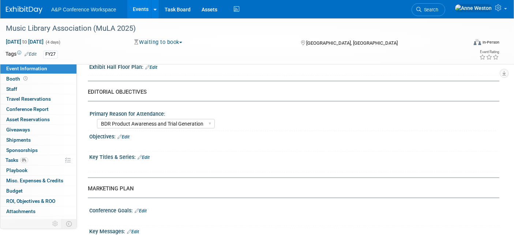
click at [127, 134] on link "Edit" at bounding box center [123, 136] width 12 height 5
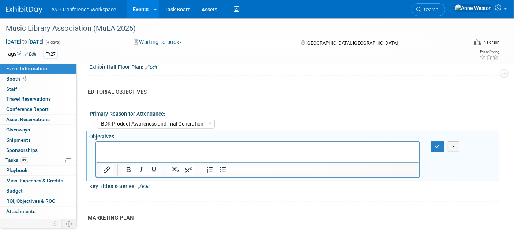
scroll to position [0, 0]
click at [103, 148] on p "meet with new copub partner, exhibit titles, network with potential and signed …" at bounding box center [257, 147] width 314 height 7
click at [434, 141] on button "button" at bounding box center [438, 146] width 14 height 11
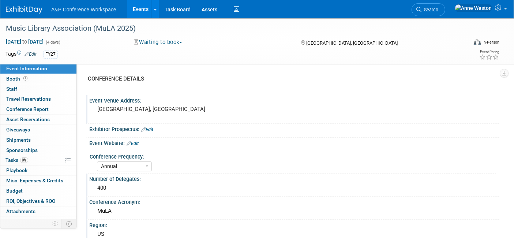
click at [153, 128] on link "Edit" at bounding box center [147, 129] width 12 height 5
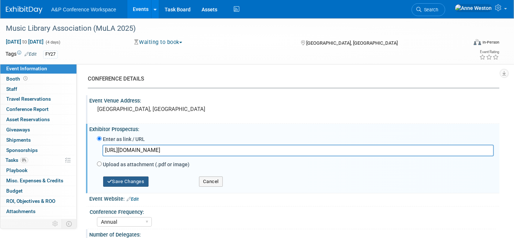
type input "[URL][DOMAIN_NAME]"
click at [139, 178] on button "Save Changes" at bounding box center [125, 181] width 45 height 10
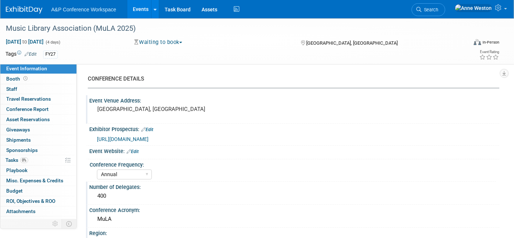
click at [139, 151] on link "Edit" at bounding box center [132, 151] width 12 height 5
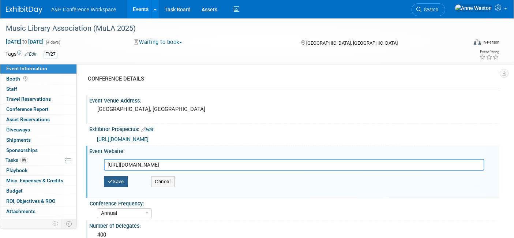
type input "[URL][DOMAIN_NAME]"
click at [114, 184] on button "Save" at bounding box center [116, 181] width 24 height 11
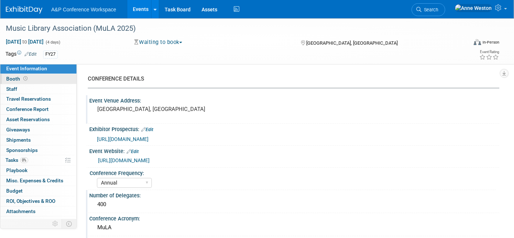
click at [24, 80] on icon at bounding box center [25, 78] width 4 height 4
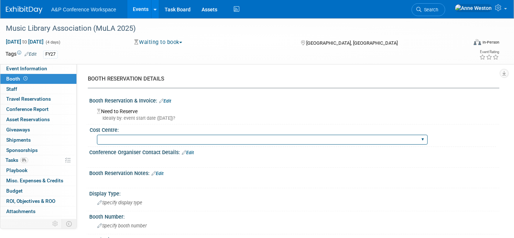
drag, startPoint x: 133, startPoint y: 136, endPoint x: 139, endPoint y: 140, distance: 7.4
click at [132, 136] on select "BGBG BLRG BPDL BUAV BUIB BUMD COBA COMD CUAP FBAP [PERSON_NAME] IBIB RGP DIGI B…" at bounding box center [262, 140] width 330 height 10
select select "DIGI"
click at [97, 135] on select "BGBG BLRG BPDL BUAV BUIB BUMD COBA COMD CUAP FBAP [PERSON_NAME] IBIB RGP DIGI B…" at bounding box center [262, 140] width 330 height 10
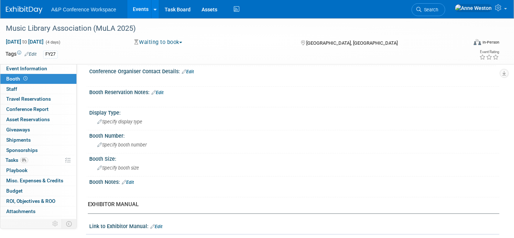
scroll to position [81, 0]
click at [126, 122] on span "Specify display type" at bounding box center [119, 120] width 45 height 5
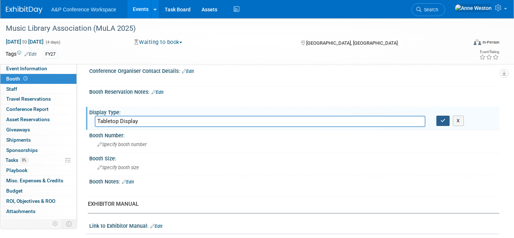
type input "Tabletop Display"
click at [440, 119] on icon "button" at bounding box center [442, 120] width 5 height 5
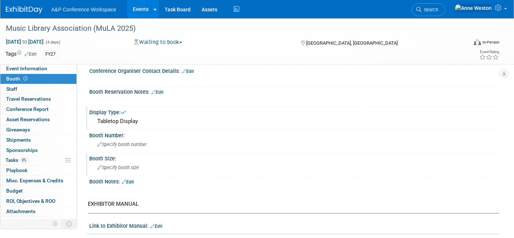
click at [105, 165] on span "Specify booth size" at bounding box center [118, 166] width 42 height 5
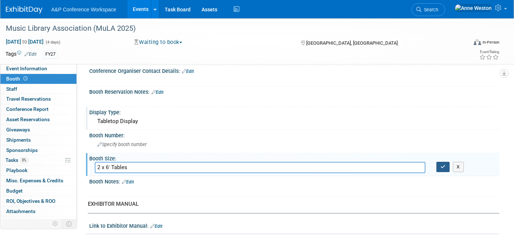
type input "2 x 6' Tables"
click at [443, 164] on icon "button" at bounding box center [442, 166] width 5 height 5
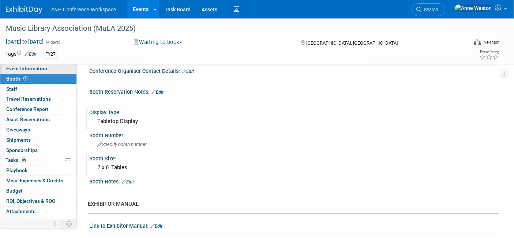
click at [26, 68] on span "Event Information" at bounding box center [26, 68] width 41 height 6
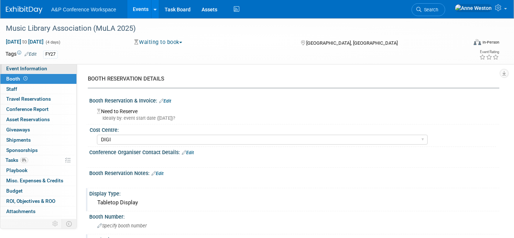
select select "Annual"
select select "Level 1"
select select "In-Person Booth"
select select "Libraries"
select select "Bloomsbury Digital Resources"
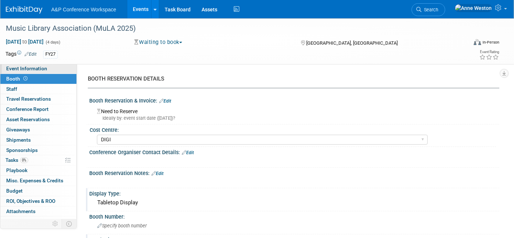
select select "[PERSON_NAME]"
select select "BDR Product Awareness and Trial Generation​"
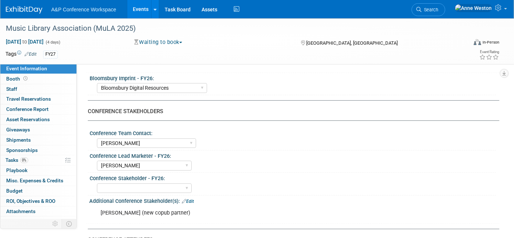
scroll to position [325, 0]
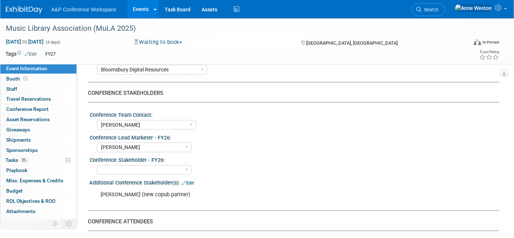
click at [187, 180] on link "Edit" at bounding box center [188, 182] width 12 height 5
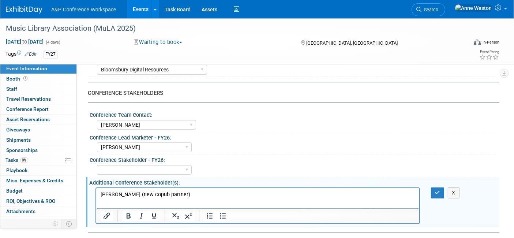
scroll to position [0, 0]
click at [435, 190] on icon "button" at bounding box center [437, 192] width 5 height 5
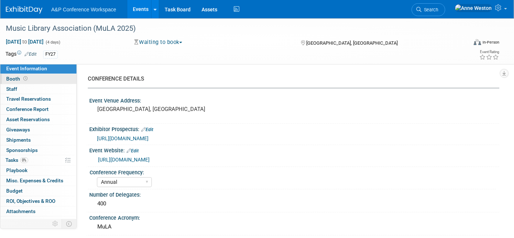
click at [50, 77] on link "Booth" at bounding box center [38, 79] width 76 height 10
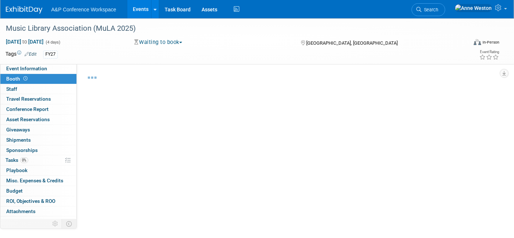
select select "DIGI"
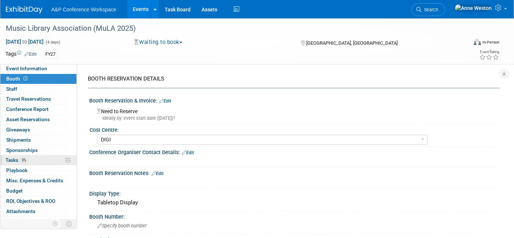
click at [25, 158] on span "0%" at bounding box center [24, 159] width 8 height 5
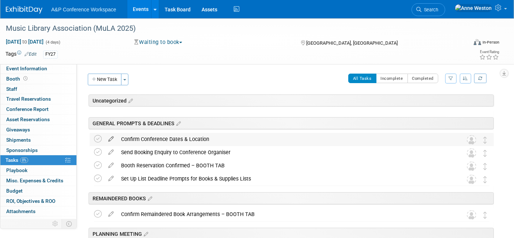
click at [110, 137] on icon at bounding box center [111, 137] width 13 height 9
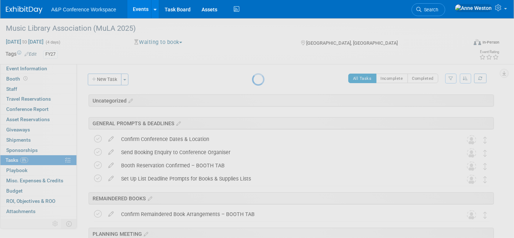
select select "9"
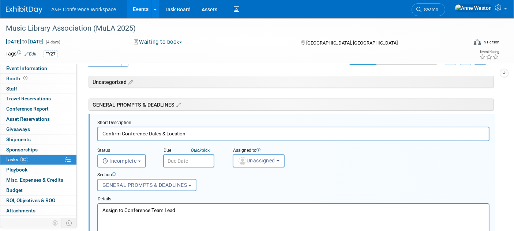
scroll to position [25, 0]
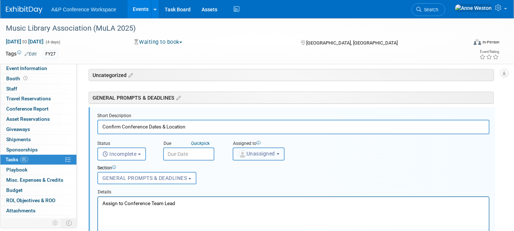
click at [256, 154] on span "Unassigned" at bounding box center [256, 154] width 37 height 6
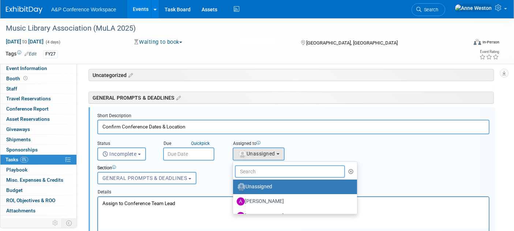
click at [254, 170] on input "text" at bounding box center [290, 172] width 110 height 12
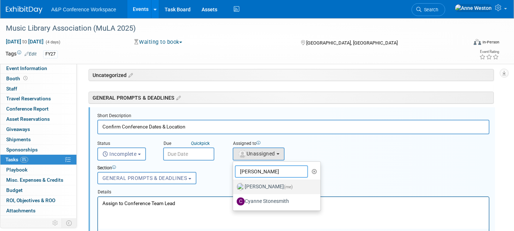
type input "anne"
click at [260, 185] on label "Anne Weston (me)" at bounding box center [274, 187] width 76 height 12
click at [234, 185] on input "Anne Weston (me)" at bounding box center [231, 186] width 5 height 5
select select "c29719a7-47ff-44fe-b37a-21211f595519"
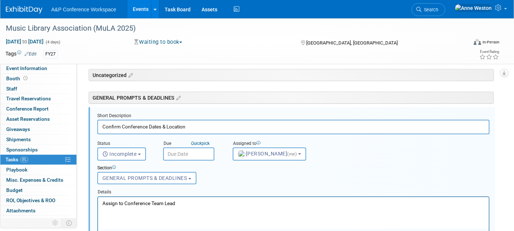
click at [187, 151] on input "text" at bounding box center [188, 154] width 51 height 13
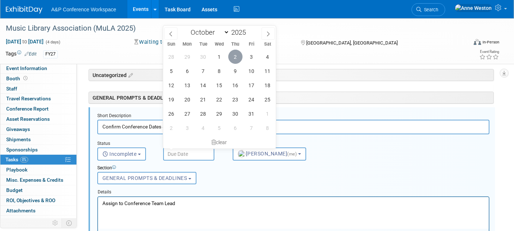
click at [235, 54] on span "2" at bounding box center [235, 57] width 14 height 14
type input "Oct 2, 2025"
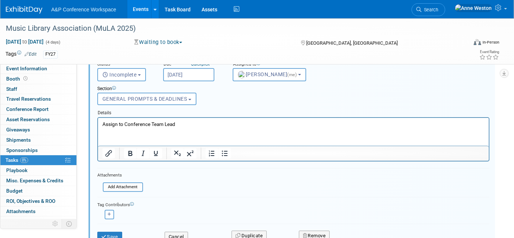
scroll to position [106, 0]
click at [108, 232] on button "Save" at bounding box center [109, 235] width 25 height 10
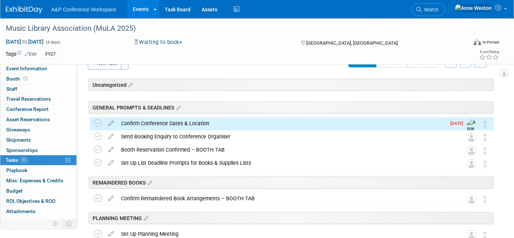
scroll to position [0, 0]
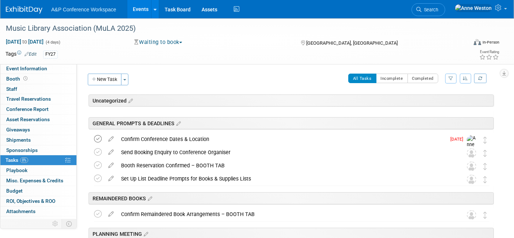
click at [97, 136] on icon at bounding box center [98, 139] width 8 height 8
click at [41, 72] on link "Event Information" at bounding box center [38, 69] width 76 height 10
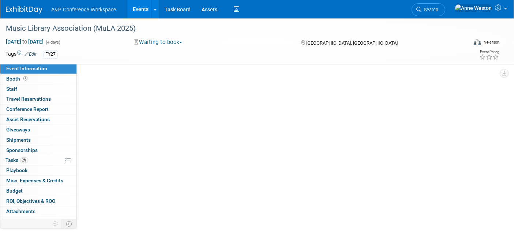
select select "Annual"
select select "Level 1"
select select "In-Person Booth"
select select "Libraries"
select select "Bloomsbury Digital Resources"
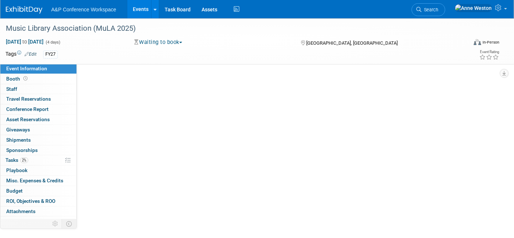
select select "[PERSON_NAME]"
select select "BDR Product Awareness and Trial Generation​"
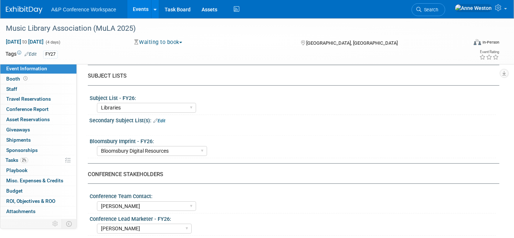
scroll to position [41, 0]
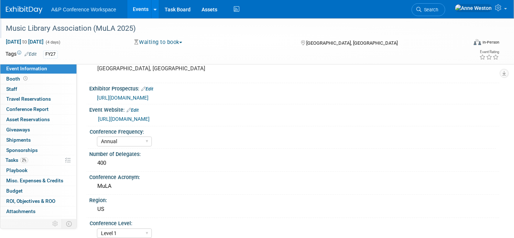
click at [146, 28] on div "Music Library Association (MuLA 2025)" at bounding box center [230, 28] width 454 height 13
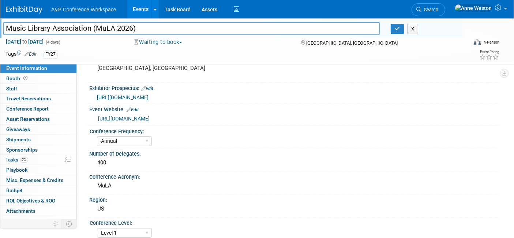
type input "Music Library Association (MuLA 2026)"
click at [260, 128] on div "Conference Frequency:" at bounding box center [293, 130] width 406 height 9
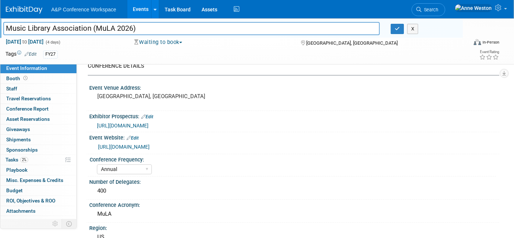
scroll to position [0, 0]
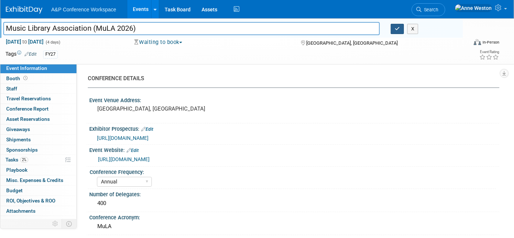
click at [397, 28] on icon "button" at bounding box center [396, 28] width 5 height 5
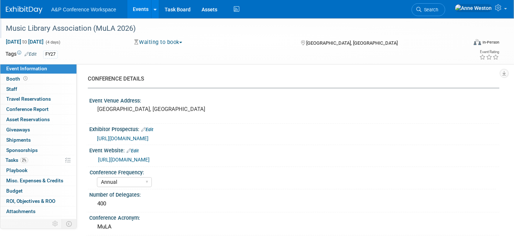
click at [149, 161] on link "https://conferences.wp.musiclibraryassoc.org/" at bounding box center [124, 159] width 52 height 6
click at [438, 12] on span "Search" at bounding box center [429, 9] width 17 height 5
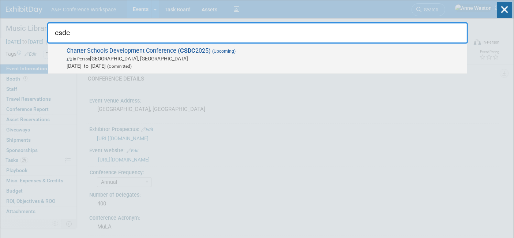
type input "csdc"
click at [91, 48] on span "Charter Schools Development Conference ( CSDC 2025) (Upcoming) In-Person Palm S…" at bounding box center [263, 58] width 399 height 22
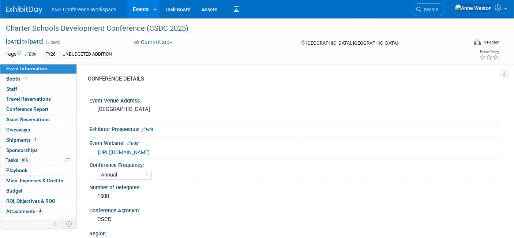
select select "Annual"
select select "Level 2"
select select "In-Person Booth"
select select "Schools"
select select "Bloomsbury Digital Resources"
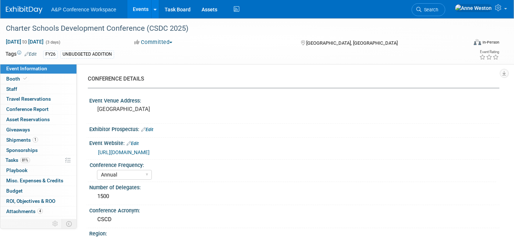
select select "[PERSON_NAME]"
select select "BDR Product Awareness and Trial Generation​"
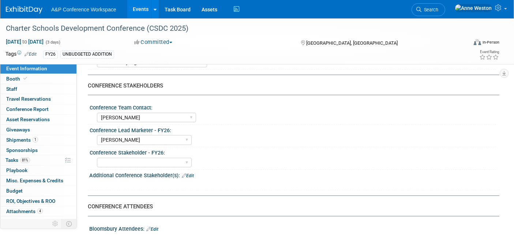
scroll to position [366, 0]
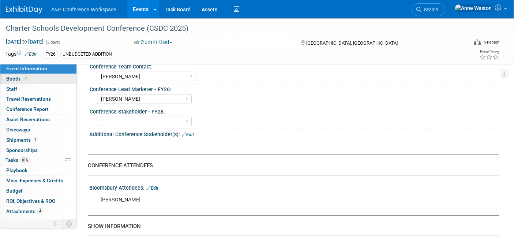
click at [33, 76] on link "Booth" at bounding box center [38, 79] width 76 height 10
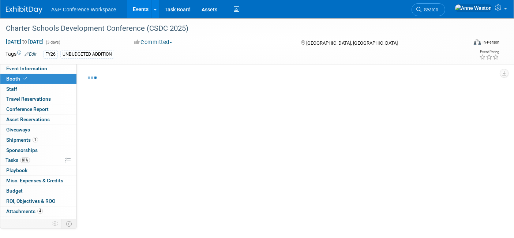
select select "CLDC - Digital/BDR"
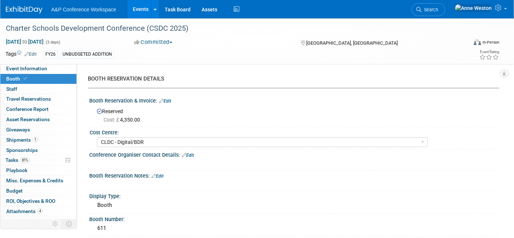
click at [242, 106] on div "Reserved Cost: £ 4,350.00" at bounding box center [294, 115] width 399 height 18
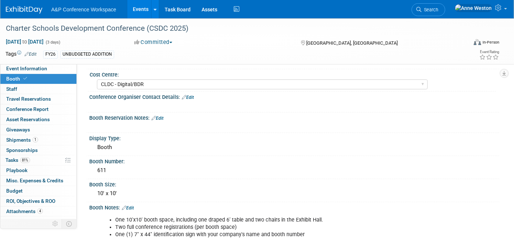
scroll to position [41, 0]
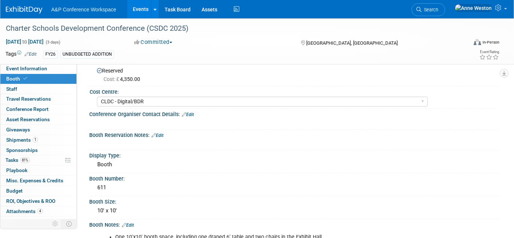
click at [192, 115] on link "Edit" at bounding box center [188, 114] width 12 height 5
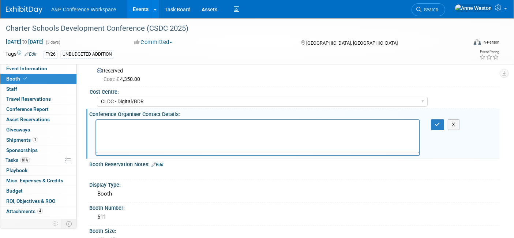
scroll to position [0, 0]
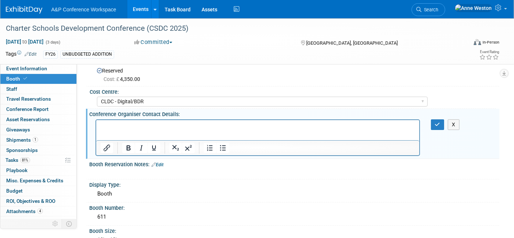
drag, startPoint x: 120, startPoint y: 124, endPoint x: 115, endPoint y: 124, distance: 4.8
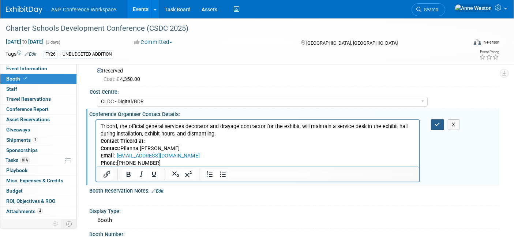
click at [436, 122] on icon "button" at bounding box center [437, 124] width 5 height 5
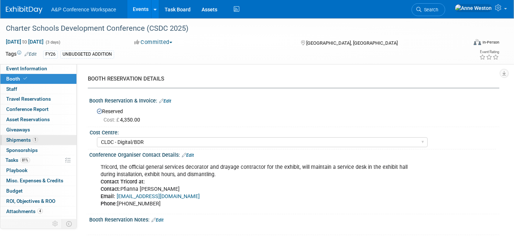
click at [36, 138] on span "1" at bounding box center [35, 139] width 5 height 5
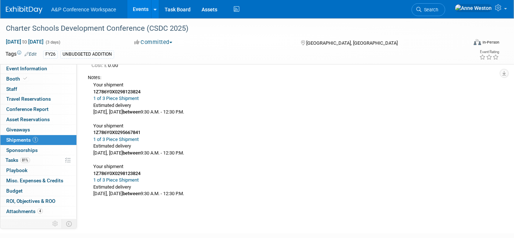
scroll to position [81, 0]
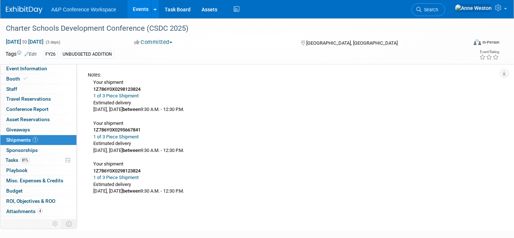
drag, startPoint x: 199, startPoint y: 193, endPoint x: 92, endPoint y: 82, distance: 154.3
click at [92, 82] on div "Your shipment 1Z786Y0X0298123824 1 of 3 Piece Shipment Estimated delivery Today…" at bounding box center [291, 136] width 406 height 116
copy div "Your shipment 1Z786Y0X0298123824 1 of 3 Piece Shipment Estimated delivery Today…"
click at [240, 127] on div "Your shipment 1Z786Y0X0298123824 1 of 3 Piece Shipment Estimated delivery Today…" at bounding box center [291, 136] width 406 height 116
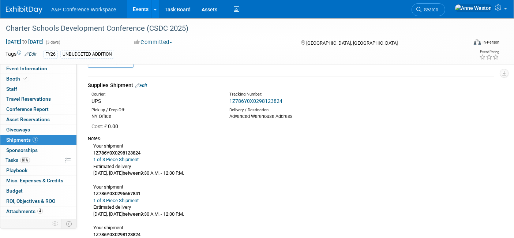
scroll to position [0, 0]
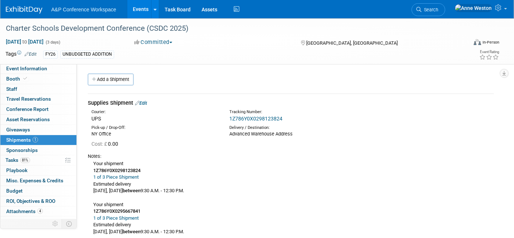
click at [243, 118] on link "1Z786Y0X0298123824" at bounding box center [255, 119] width 53 height 6
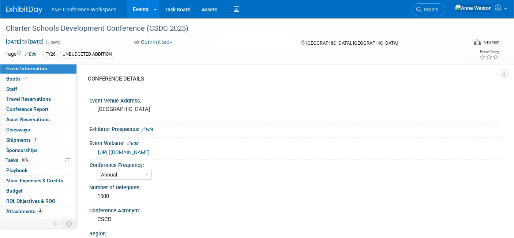
select select "Annual"
select select "Level 2"
select select "In-Person Booth"
select select "Schools"
select select "Bloomsbury Digital Resources"
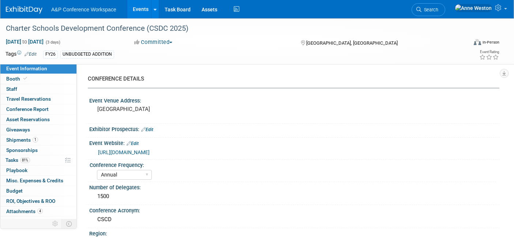
select select "[PERSON_NAME]"
select select "BDR Product Awareness and Trial Generation​"
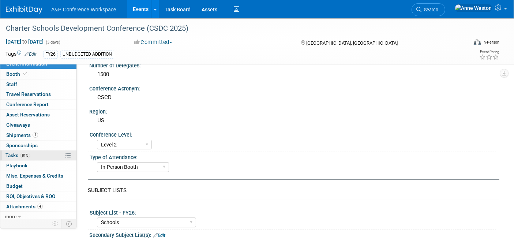
scroll to position [6, 0]
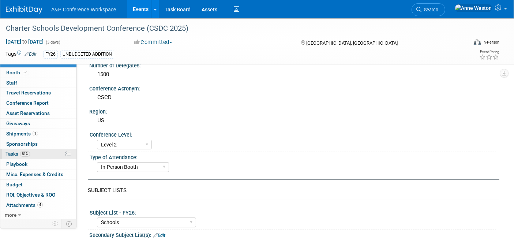
click at [35, 155] on link "81% Tasks 81%" at bounding box center [38, 154] width 76 height 10
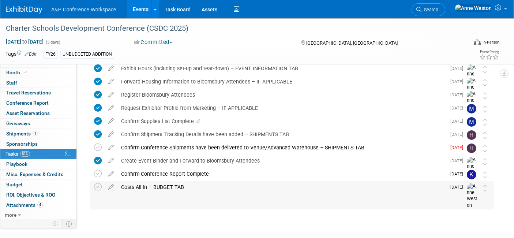
scroll to position [0, 0]
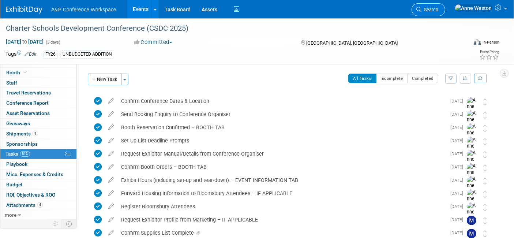
click at [438, 8] on span "Search" at bounding box center [429, 9] width 17 height 5
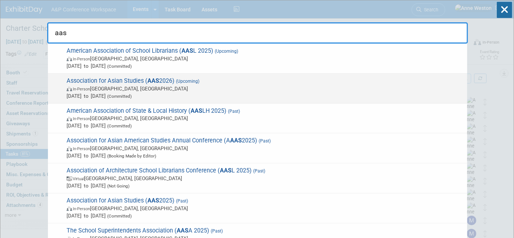
type input "aas"
click at [130, 82] on span "Association for Asian Studies ( AAS 2026) (Upcoming) In-Person [GEOGRAPHIC_DATA…" at bounding box center [263, 88] width 399 height 22
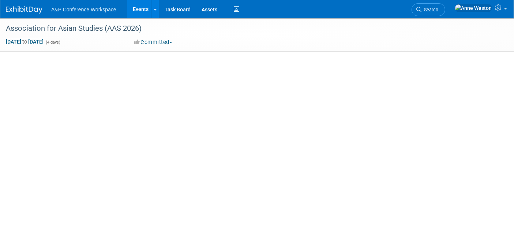
select select "Annual"
select select "Level 2"
select select "In-Person Booth"
select select "Asia Studies"
select select "Bloomsbury Academic"
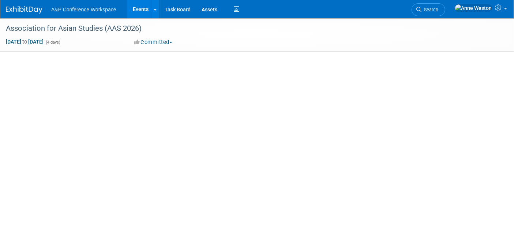
select select "[PERSON_NAME]"
select select "Brand/Subject Presence​"
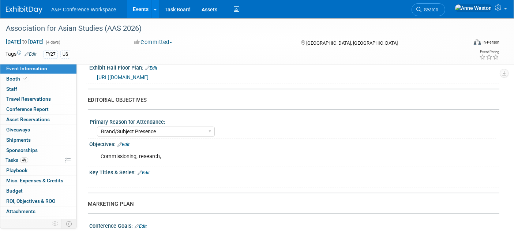
scroll to position [586, 0]
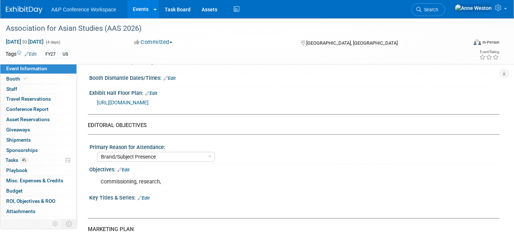
click at [146, 99] on span "[URL][DOMAIN_NAME]" at bounding box center [123, 102] width 52 height 6
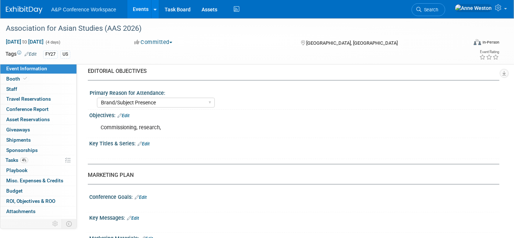
scroll to position [545, 0]
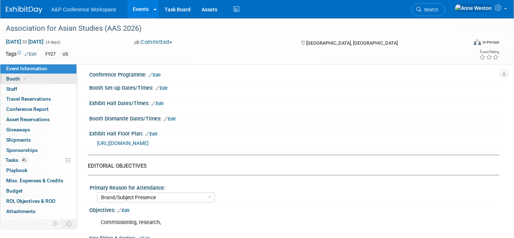
click at [26, 77] on icon at bounding box center [25, 78] width 4 height 4
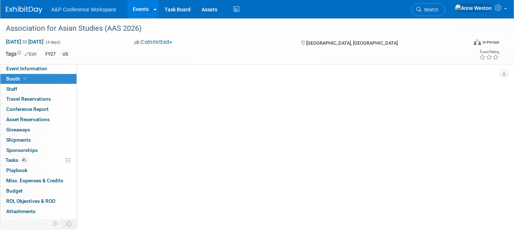
scroll to position [0, 0]
select select "CUAP"
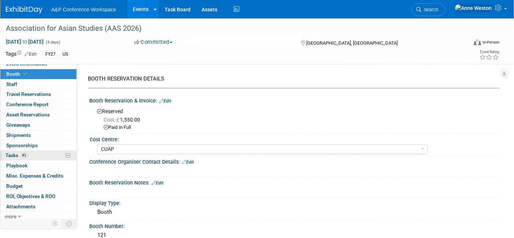
scroll to position [6, 0]
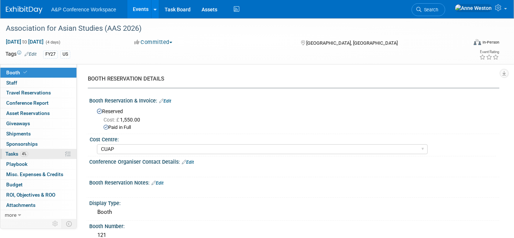
click at [31, 154] on link "4% Tasks 4%" at bounding box center [38, 154] width 76 height 10
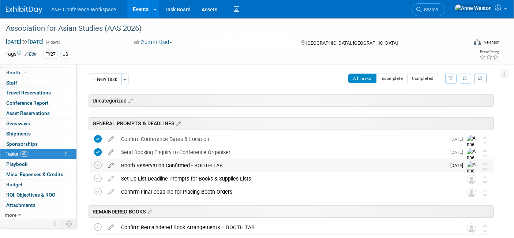
click at [109, 164] on icon at bounding box center [111, 163] width 13 height 9
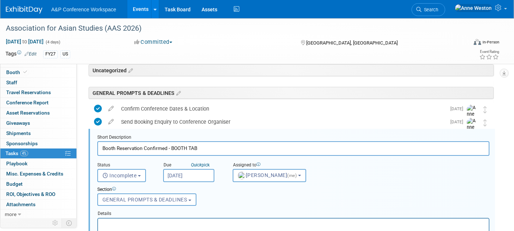
scroll to position [52, 0]
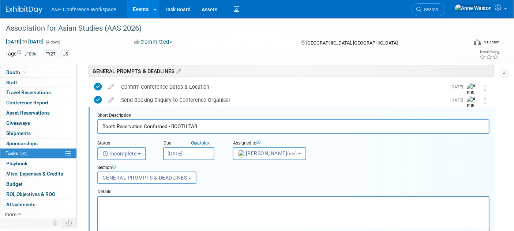
click at [112, 156] on button "Incomplete" at bounding box center [121, 153] width 49 height 13
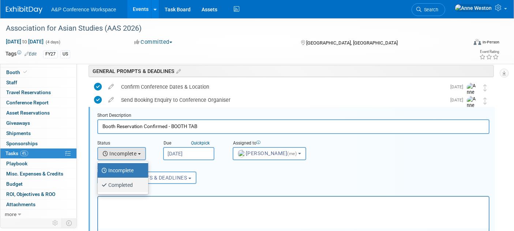
click at [107, 183] on icon at bounding box center [104, 186] width 7 height 10
click at [99, 183] on input "Completed" at bounding box center [96, 184] width 5 height 5
select select "3"
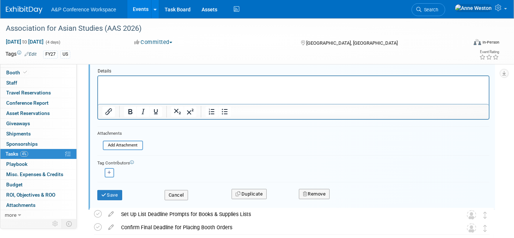
scroll to position [174, 0]
click at [103, 189] on button "Save" at bounding box center [109, 194] width 25 height 10
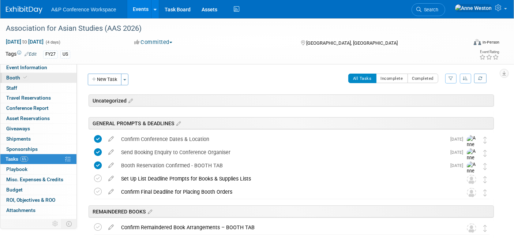
scroll to position [0, 0]
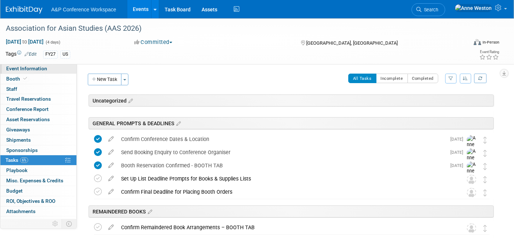
click at [24, 70] on span "Event Information" at bounding box center [26, 68] width 41 height 6
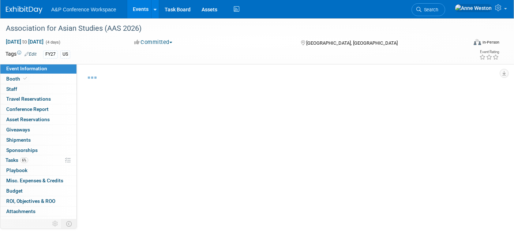
select select "Annual"
select select "Level 2"
select select "In-Person Booth"
select select "Asia Studies"
select select "Bloomsbury Academic"
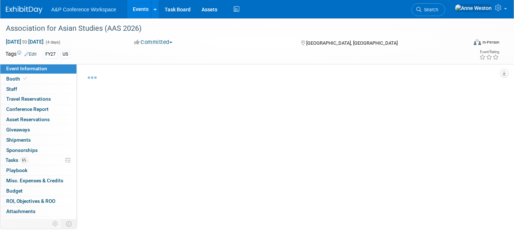
select select "[PERSON_NAME]"
select select "Brand/Subject Presence​"
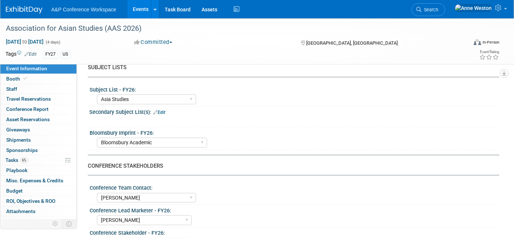
scroll to position [41, 0]
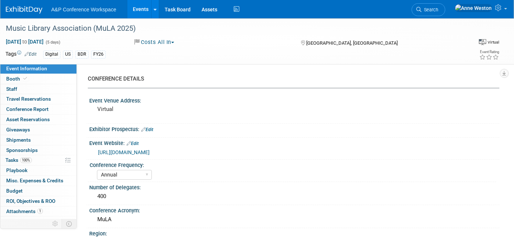
select select "Annual"
select select "Level 2"
select select "Virtual Booth"
select select "Libraries"
select select "Bloomsbury Digital Resources"
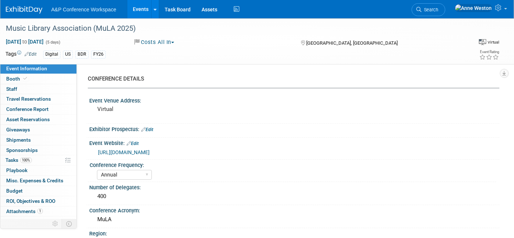
select select "[PERSON_NAME]"
select select "BDR Product Awareness and Trial Generation​"
click at [421, 9] on icon at bounding box center [418, 9] width 5 height 5
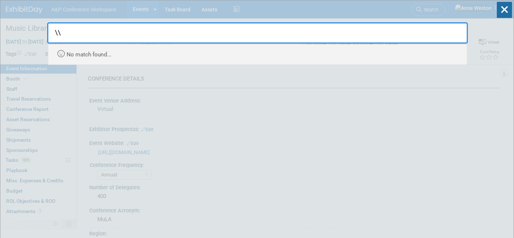
type input "\"
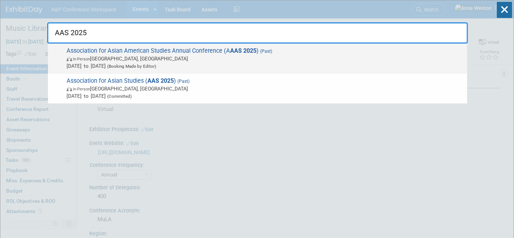
type input "AAS 2025"
click at [113, 52] on span "Association for Asian American Studies Annual Conference (A AAS 2025 ) (Past) I…" at bounding box center [263, 58] width 399 height 22
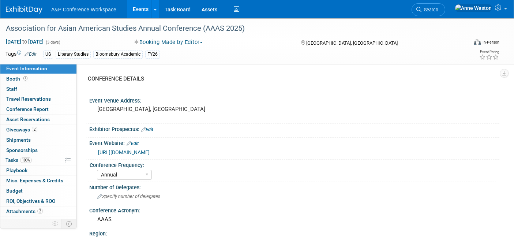
select select "Annual"
select select "Level 4"
select select "Editor Attendance Only"
select select "Literary Studies"
select select "Bloomsbury Academic"
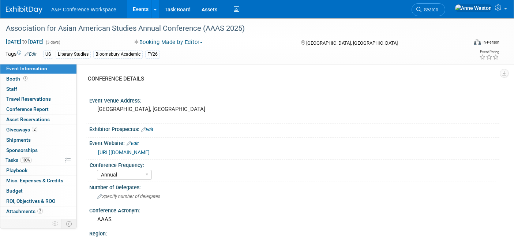
select select "[PERSON_NAME]"
select select "Networking/Commissioning"
click at [438, 8] on span "Search" at bounding box center [429, 9] width 17 height 5
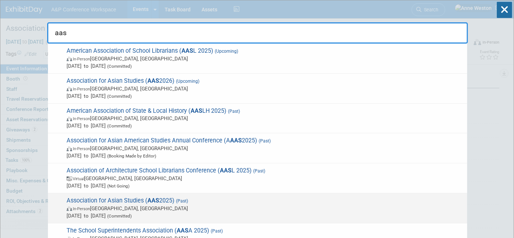
type input "aas"
click at [143, 199] on span "Association for Asian Studies ( AAS 2025) (Past) In-Person Columbus, OH Mar 13,…" at bounding box center [263, 208] width 399 height 22
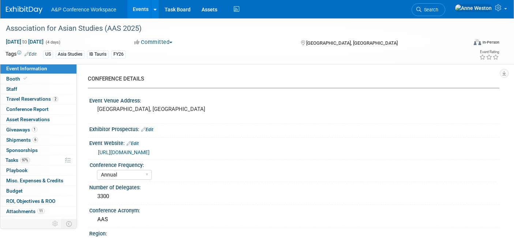
select select "Annual"
select select "Level 2"
select select "In-Person Booth"
select select "Asia Studies"
select select "Bloomsbury/Rowman & [PERSON_NAME]"
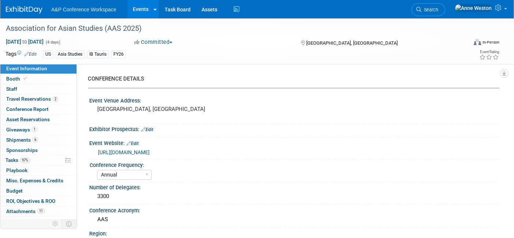
select select "[PERSON_NAME]"
select select "Networking/Commissioning"
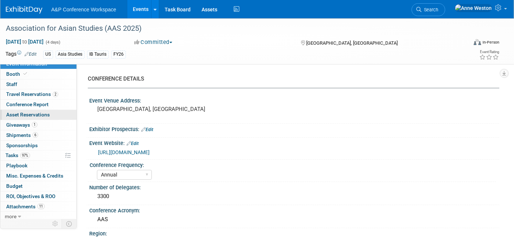
scroll to position [6, 0]
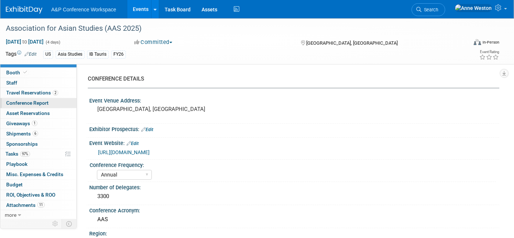
click at [40, 100] on span "Conference Report" at bounding box center [27, 103] width 42 height 6
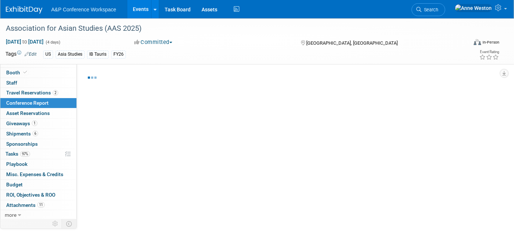
select select "NO"
select select "YES"
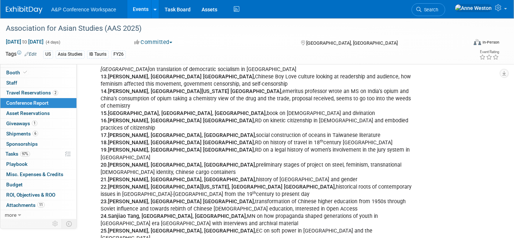
scroll to position [1416, 0]
click at [10, 9] on img at bounding box center [24, 9] width 37 height 7
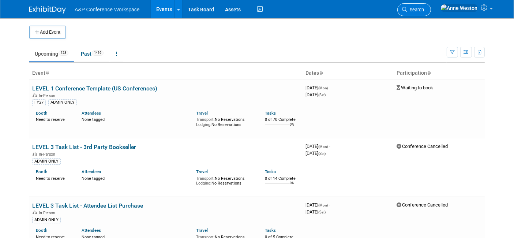
scroll to position [208, 0]
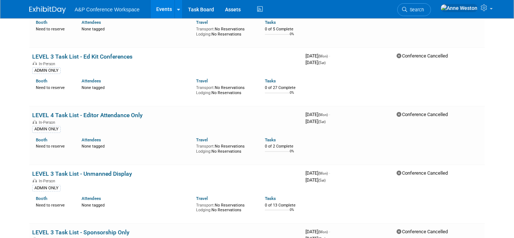
click at [424, 11] on span "Search" at bounding box center [415, 9] width 17 height 5
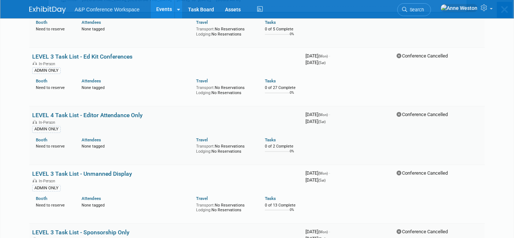
scroll to position [0, 0]
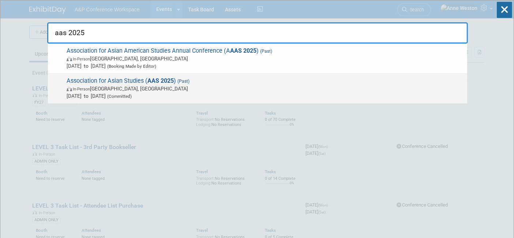
type input "aas 2025"
click at [83, 80] on span "Association for Asian Studies ( AAS 2025 ) (Past) In-Person Columbus, OH Mar 13…" at bounding box center [263, 88] width 399 height 22
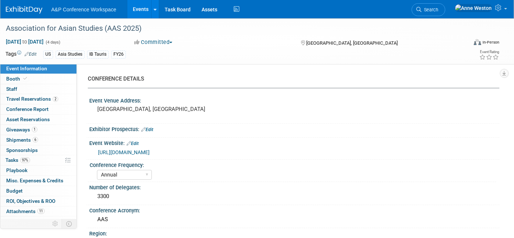
select select "Annual"
select select "Level 2"
select select "In-Person Booth"
select select "Asia Studies"
select select "Bloomsbury/Rowman & [PERSON_NAME]"
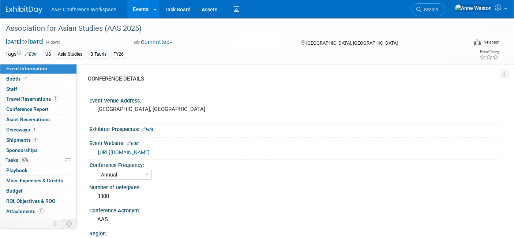
select select "[PERSON_NAME]"
select select "Networking/Commissioning"
click at [49, 80] on link "Booth" at bounding box center [38, 79] width 76 height 10
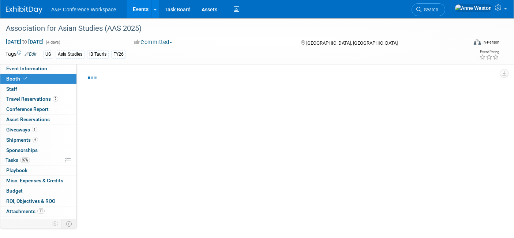
select select "CUAP"
